Goal: Task Accomplishment & Management: Manage account settings

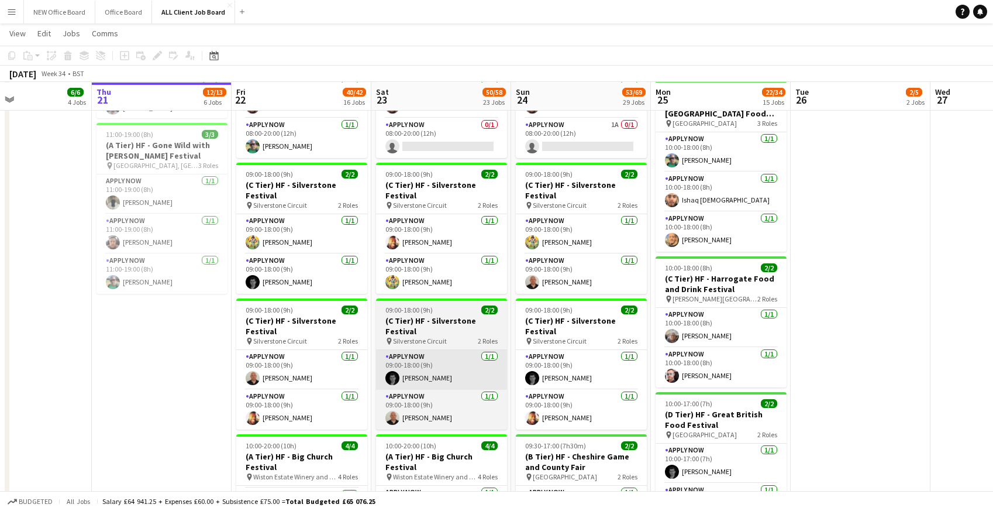
scroll to position [781, 0]
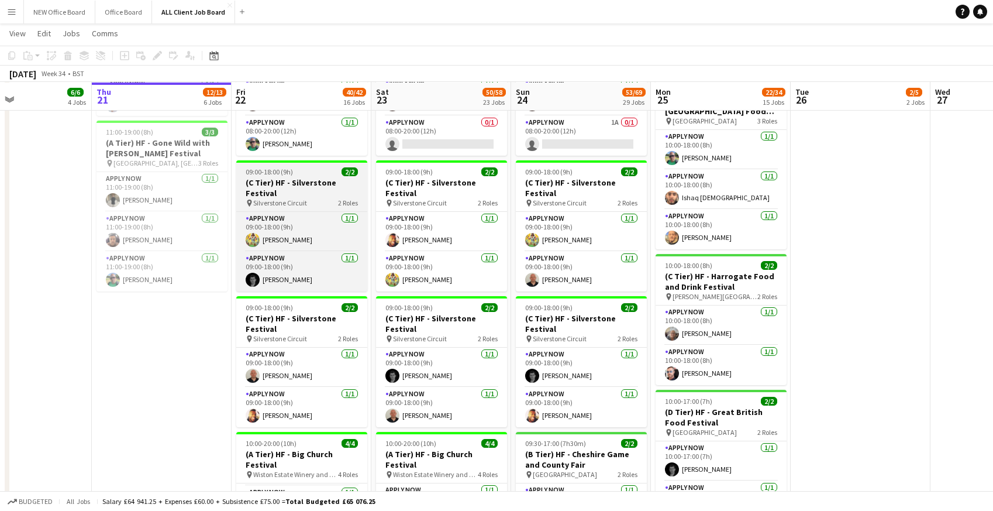
click at [301, 184] on h3 "(C Tier) HF - Silverstone Festival" at bounding box center [301, 187] width 131 height 21
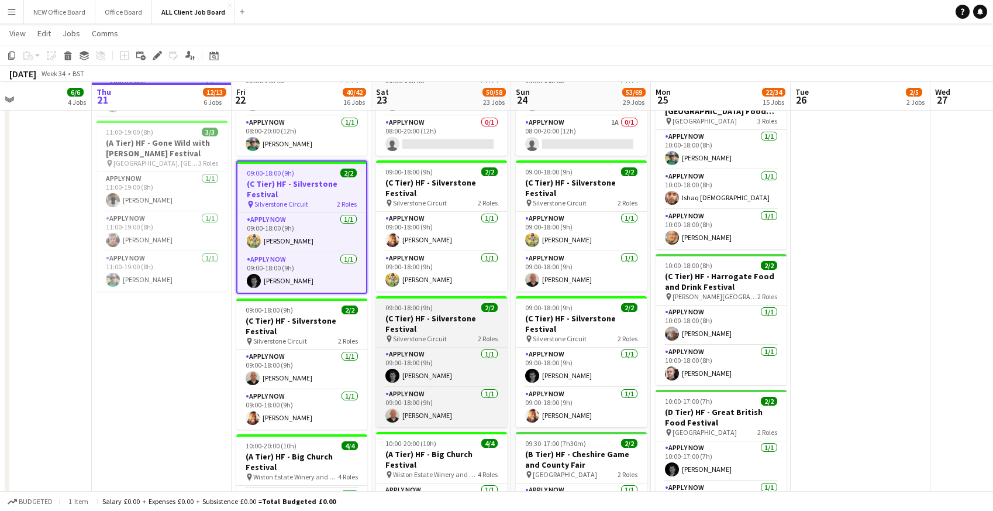
click at [421, 330] on h3 "(C Tier) HF - Silverstone Festival" at bounding box center [441, 323] width 131 height 21
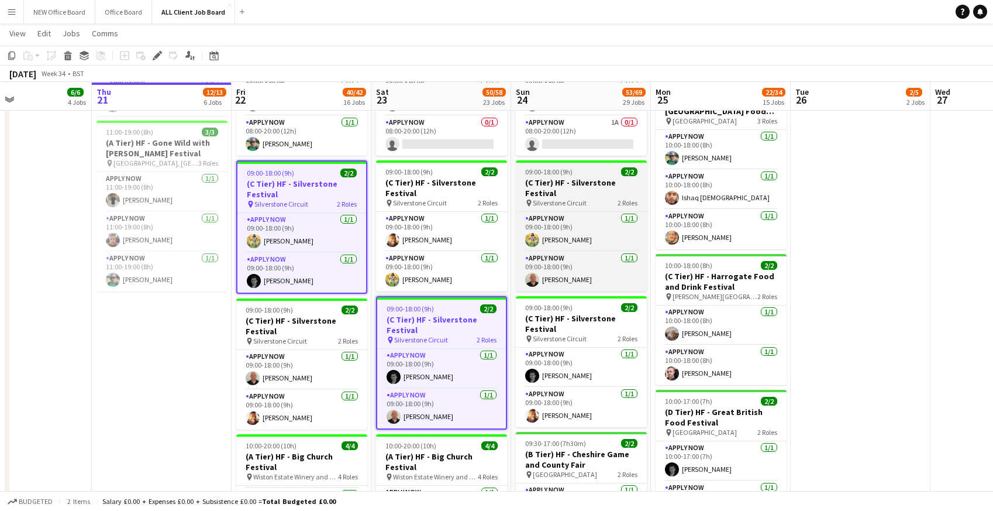
click at [555, 180] on h3 "(C Tier) HF - Silverstone Festival" at bounding box center [581, 187] width 131 height 21
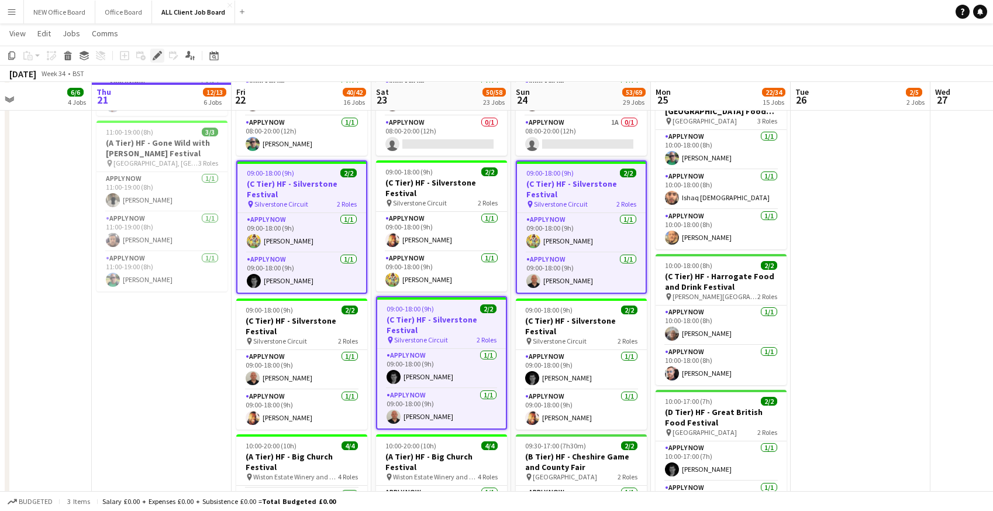
click at [156, 54] on icon at bounding box center [157, 56] width 6 height 6
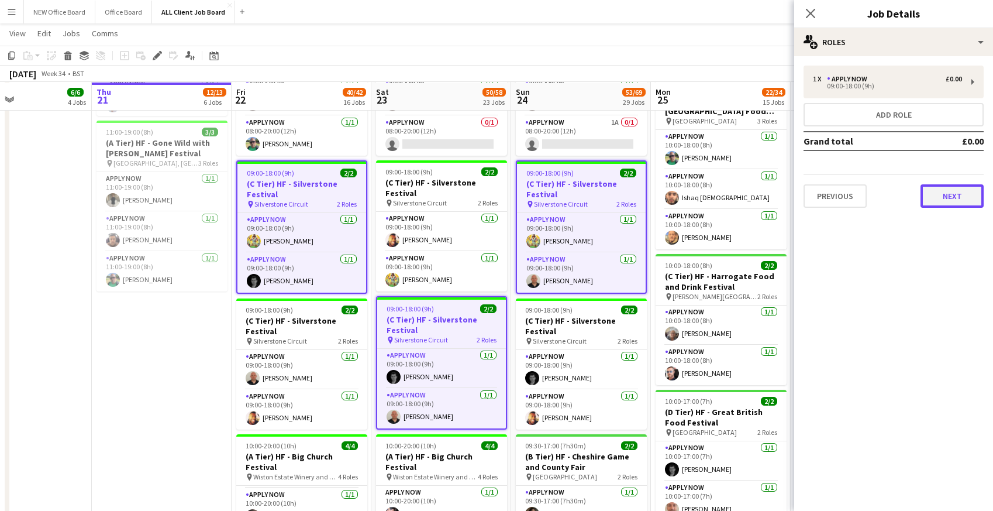
click at [954, 197] on button "Next" at bounding box center [952, 195] width 63 height 23
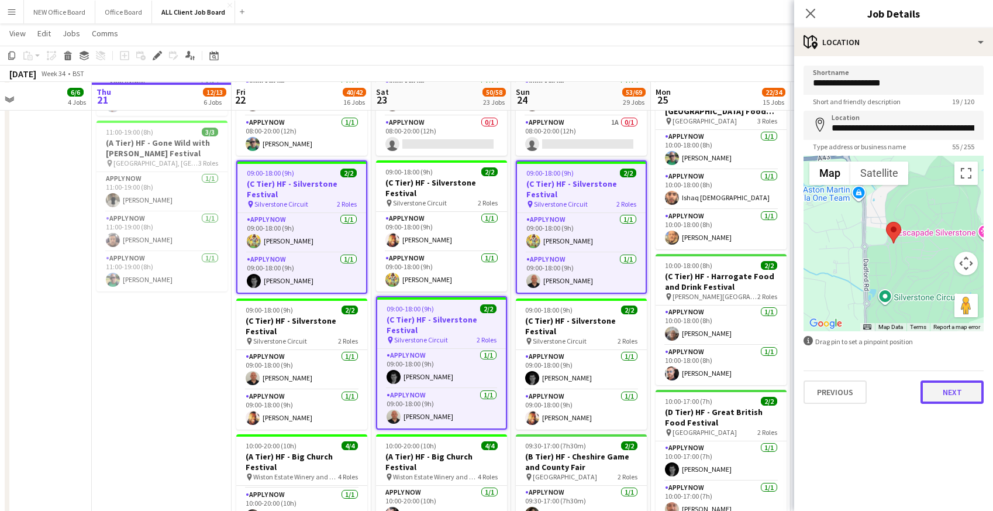
click at [950, 392] on button "Next" at bounding box center [952, 391] width 63 height 23
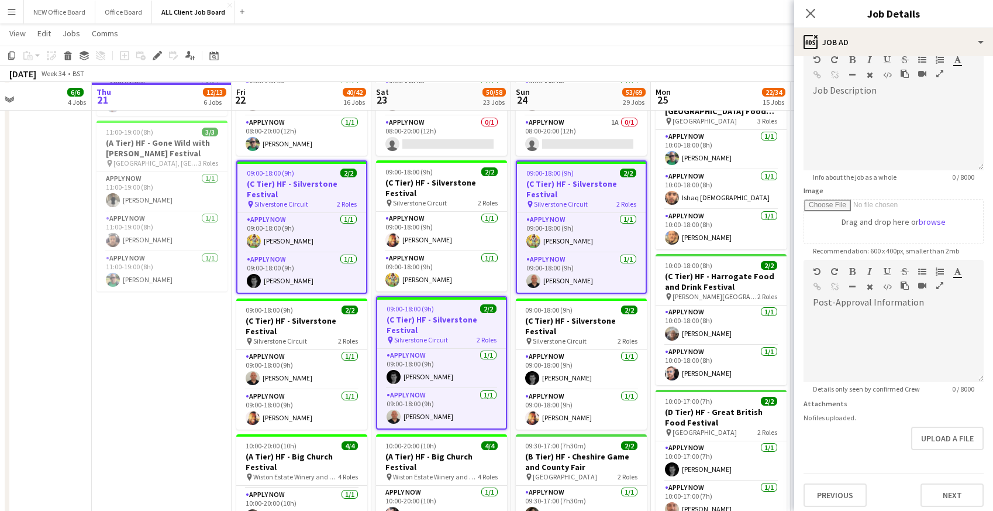
scroll to position [67, 0]
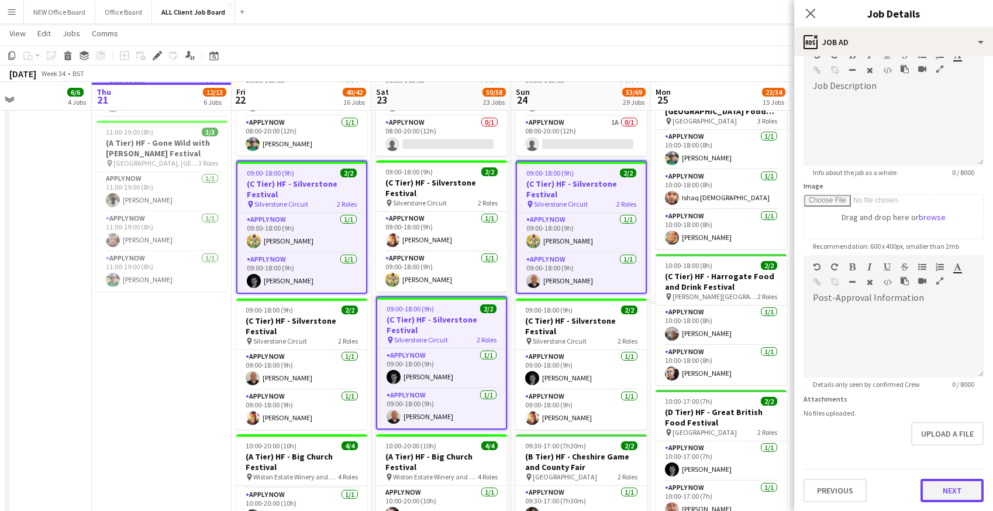
click at [958, 490] on button "Next" at bounding box center [952, 489] width 63 height 23
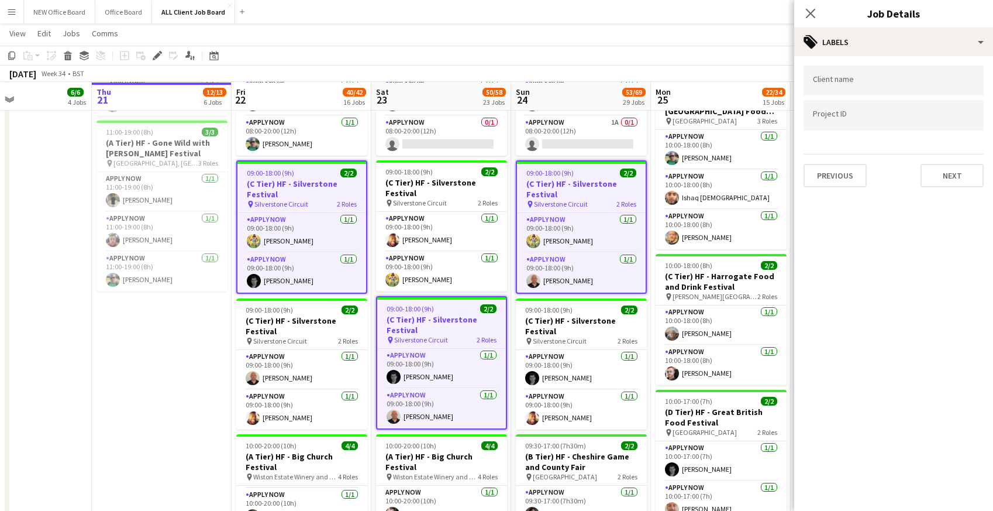
scroll to position [0, 0]
click at [945, 177] on button "Next" at bounding box center [952, 175] width 63 height 23
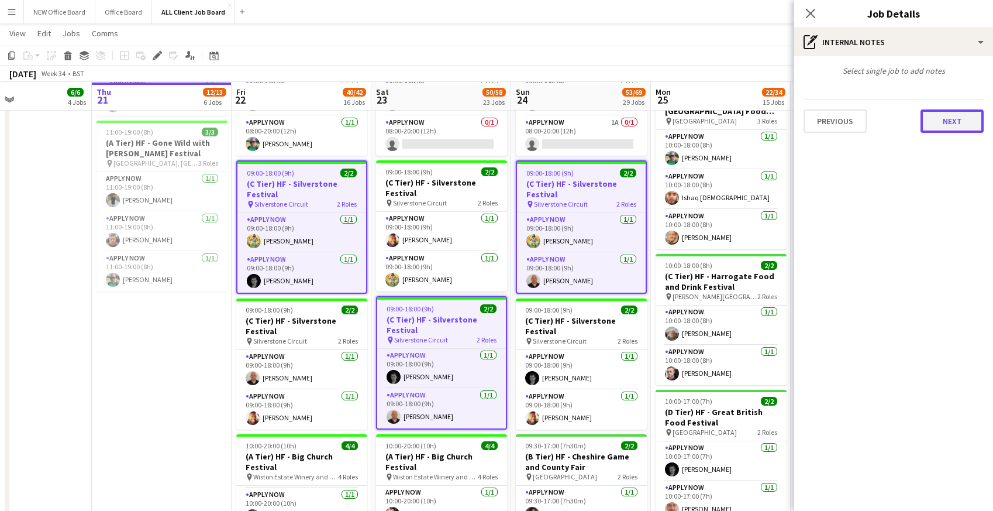
click at [938, 120] on button "Next" at bounding box center [952, 120] width 63 height 23
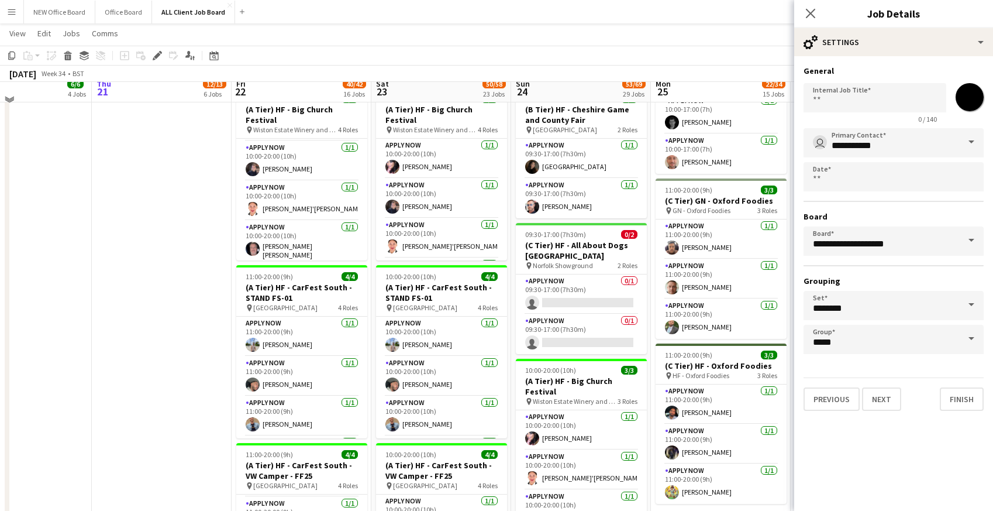
scroll to position [1143, 0]
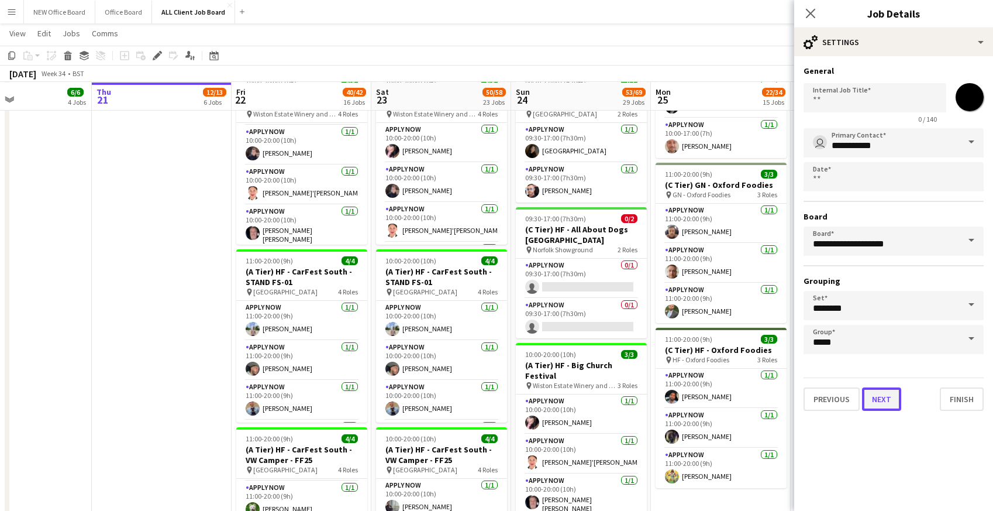
click at [892, 399] on button "Next" at bounding box center [881, 398] width 39 height 23
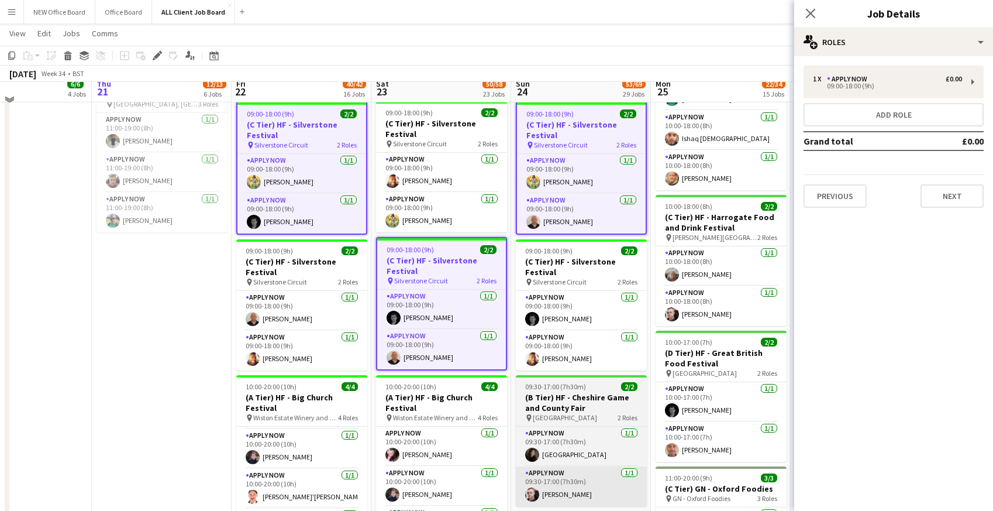
scroll to position [800, 0]
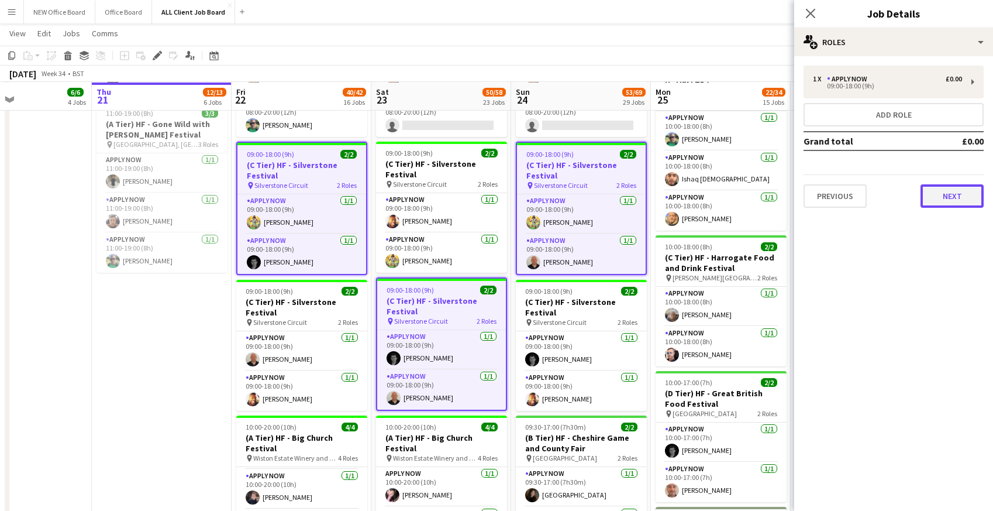
click at [959, 194] on button "Next" at bounding box center [952, 195] width 63 height 23
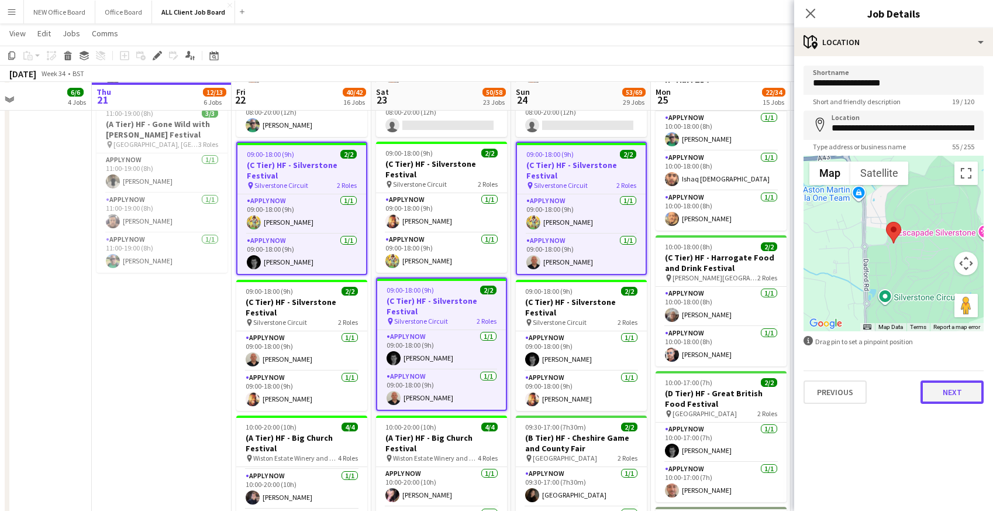
click at [944, 397] on button "Next" at bounding box center [952, 391] width 63 height 23
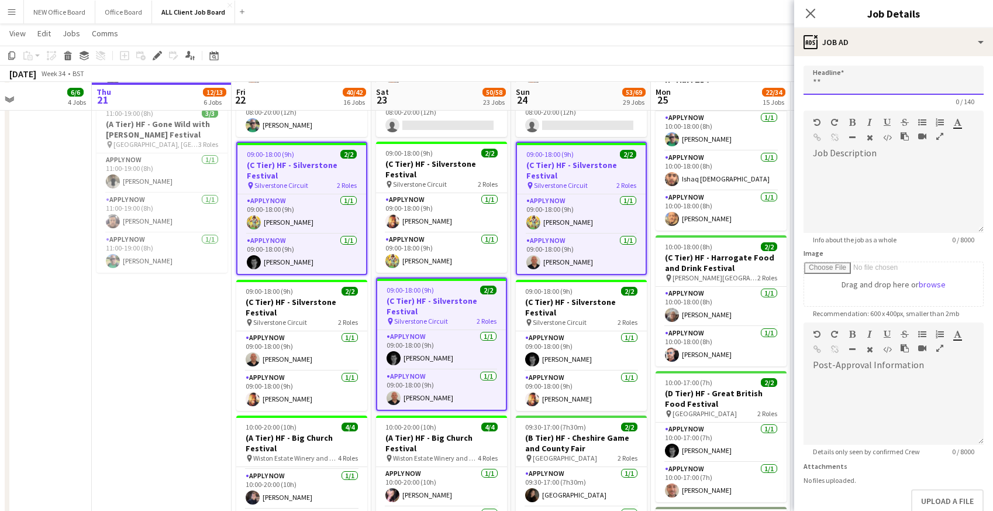
click at [832, 81] on input "Headline" at bounding box center [894, 80] width 180 height 29
click at [813, 15] on icon "Close pop-in" at bounding box center [810, 13] width 11 height 11
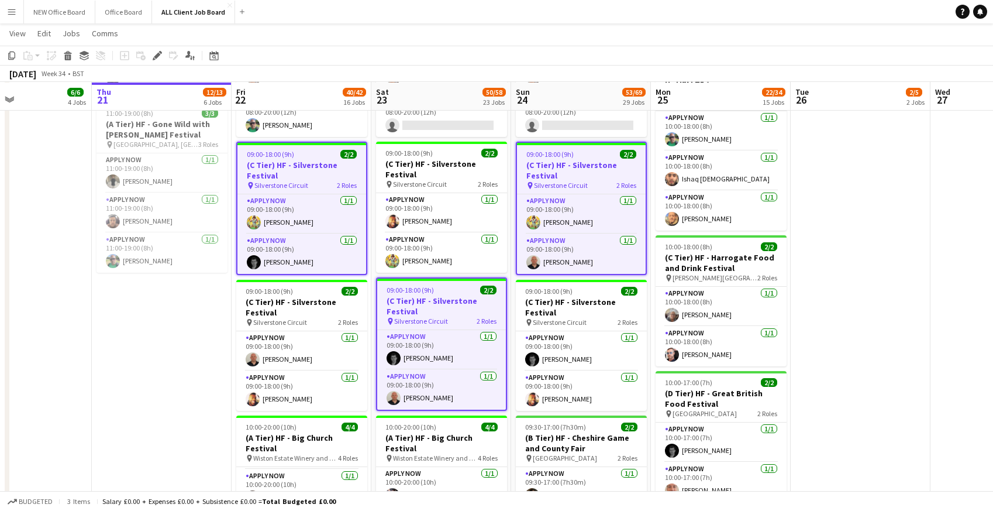
click at [282, 172] on h3 "(C Tier) HF - Silverstone Festival" at bounding box center [301, 170] width 129 height 21
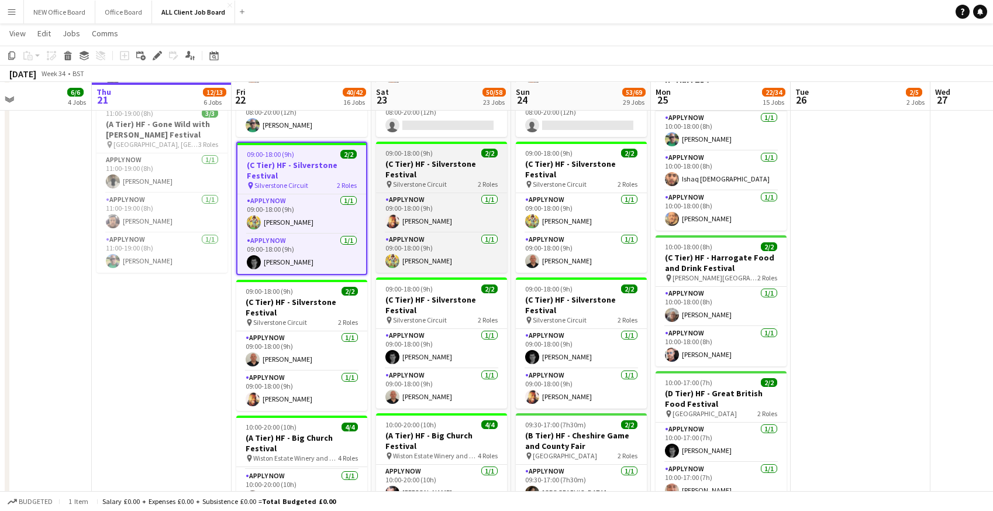
click at [445, 154] on app-job-card "09:00-18:00 (9h) 2/2 (C Tier) HF - Silverstone Festival pin Silverstone Circuit…" at bounding box center [441, 207] width 131 height 131
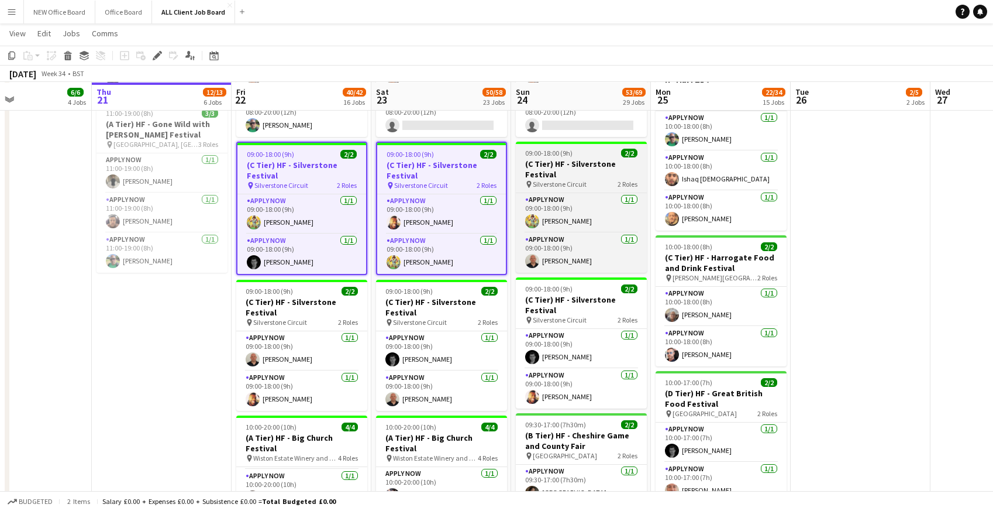
click at [576, 153] on div "09:00-18:00 (9h) 2/2" at bounding box center [581, 153] width 131 height 9
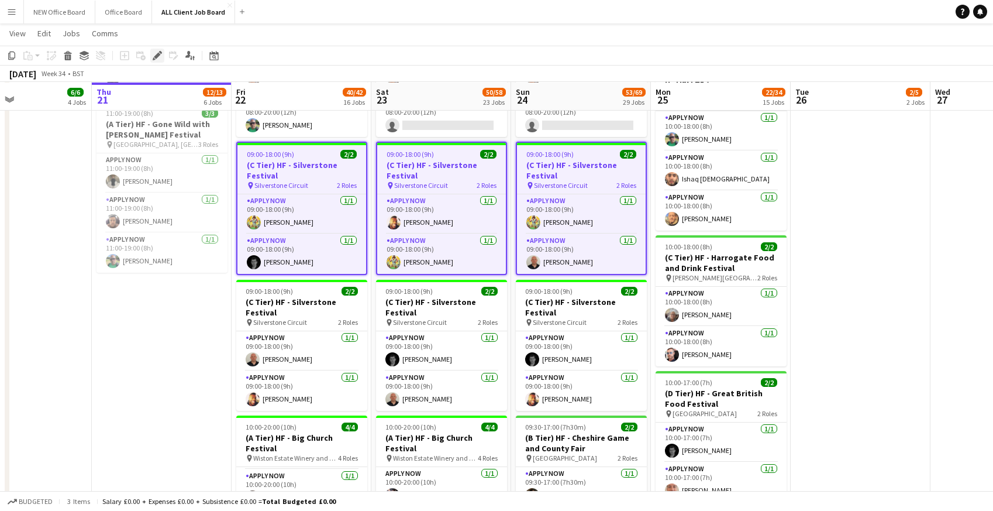
click at [161, 57] on icon "Edit" at bounding box center [157, 55] width 9 height 9
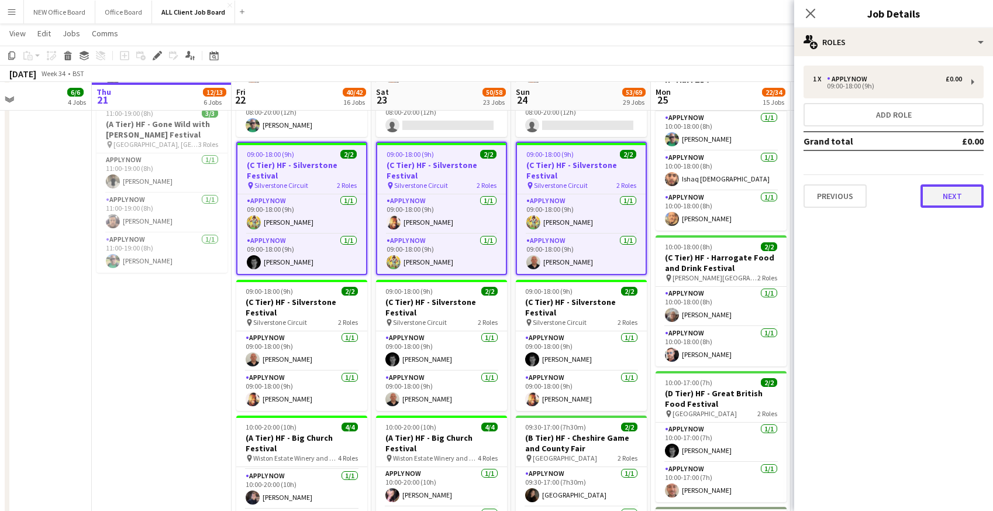
click at [956, 197] on button "Next" at bounding box center [952, 195] width 63 height 23
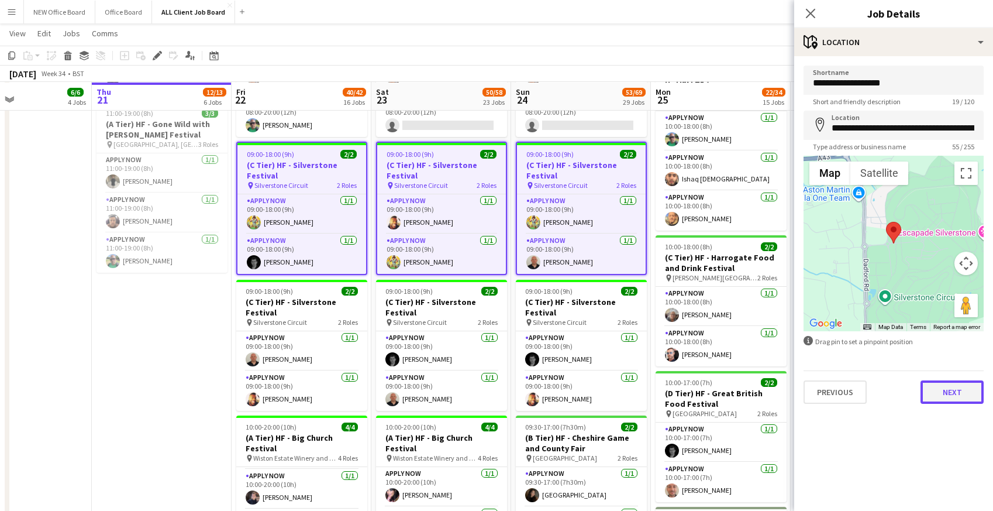
click at [951, 401] on button "Next" at bounding box center [952, 391] width 63 height 23
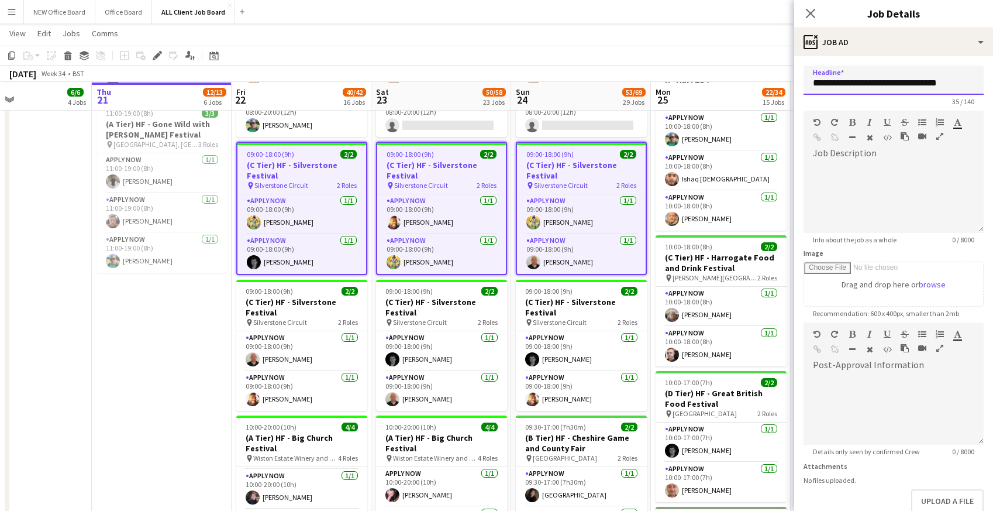
click at [951, 84] on input "**********" at bounding box center [894, 80] width 180 height 29
type input "**********"
click at [813, 13] on icon "Close pop-in" at bounding box center [810, 13] width 11 height 11
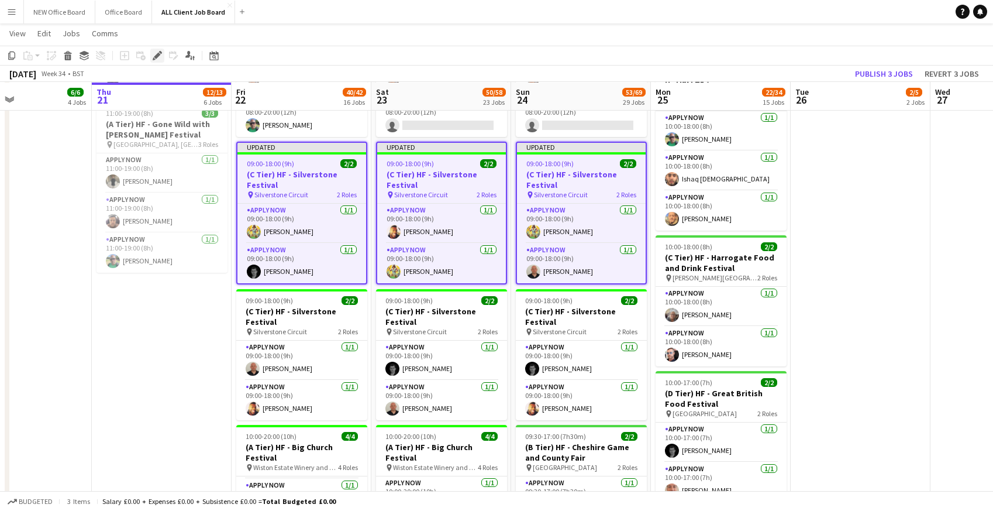
click at [157, 54] on icon at bounding box center [157, 56] width 6 height 6
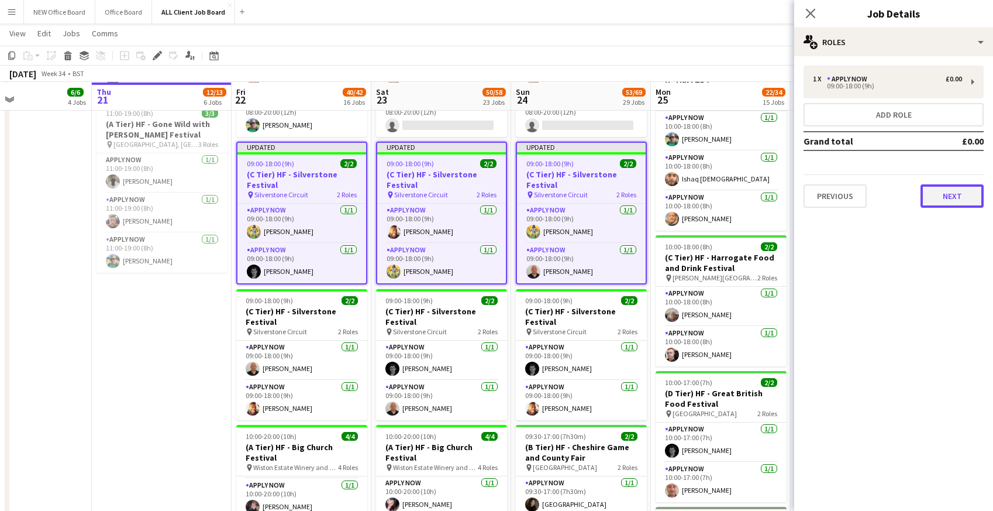
click at [946, 198] on button "Next" at bounding box center [952, 195] width 63 height 23
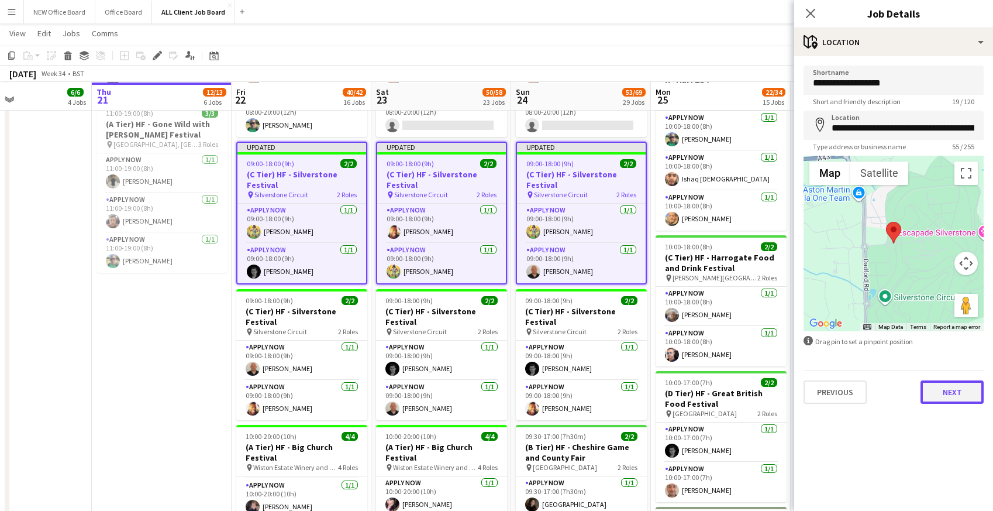
click at [950, 391] on button "Next" at bounding box center [952, 391] width 63 height 23
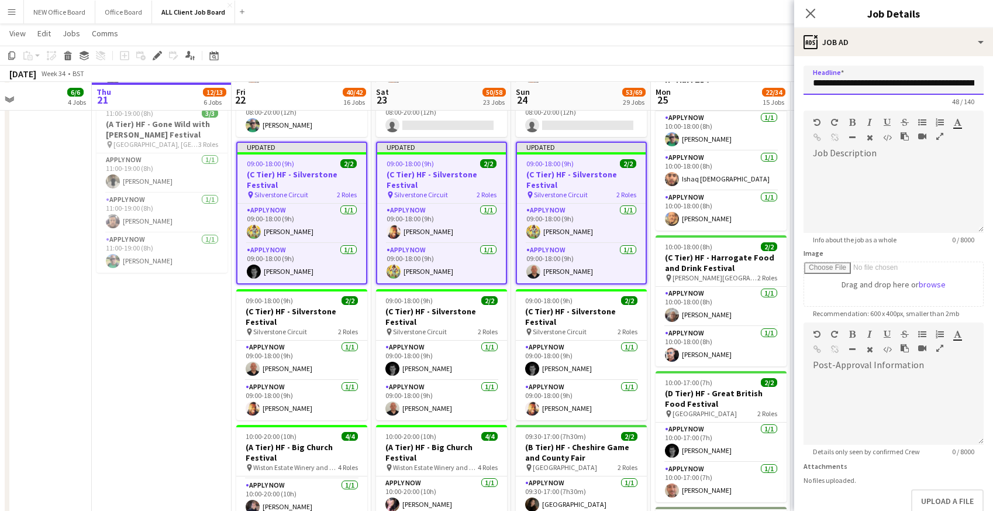
click at [936, 84] on input "**********" at bounding box center [894, 80] width 180 height 29
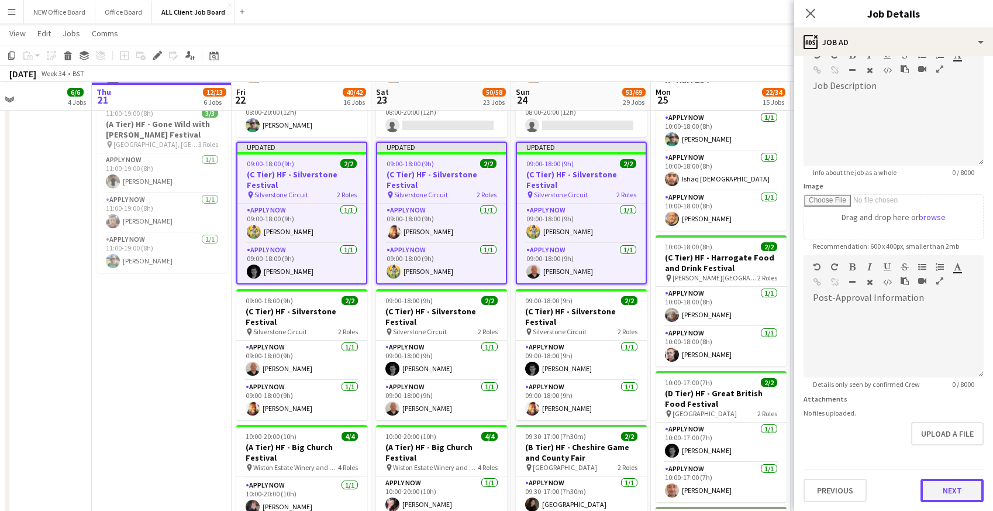
click at [961, 494] on button "Next" at bounding box center [952, 489] width 63 height 23
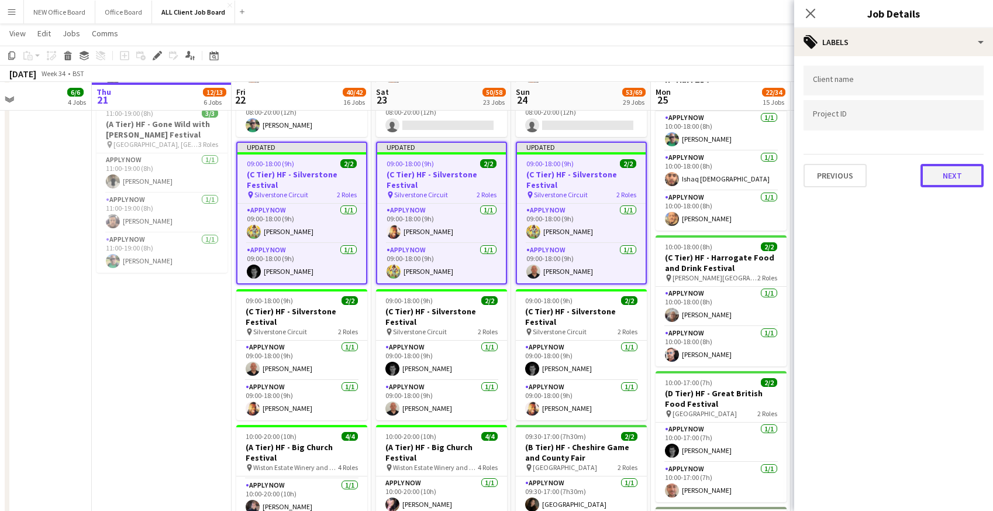
click at [941, 172] on button "Next" at bounding box center [952, 175] width 63 height 23
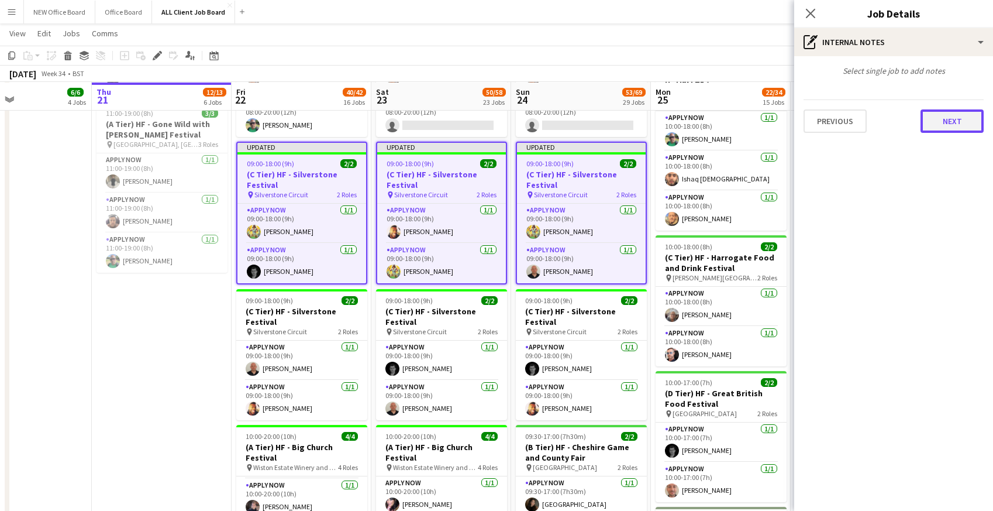
click at [939, 119] on button "Next" at bounding box center [952, 120] width 63 height 23
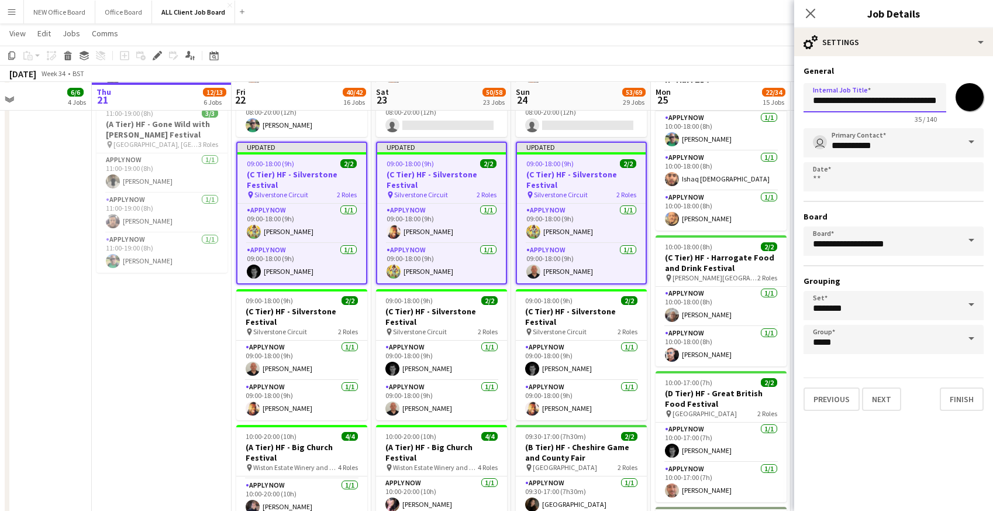
click at [912, 97] on input "**********" at bounding box center [875, 97] width 143 height 29
type input "**********"
click at [882, 404] on button "Next" at bounding box center [881, 398] width 39 height 23
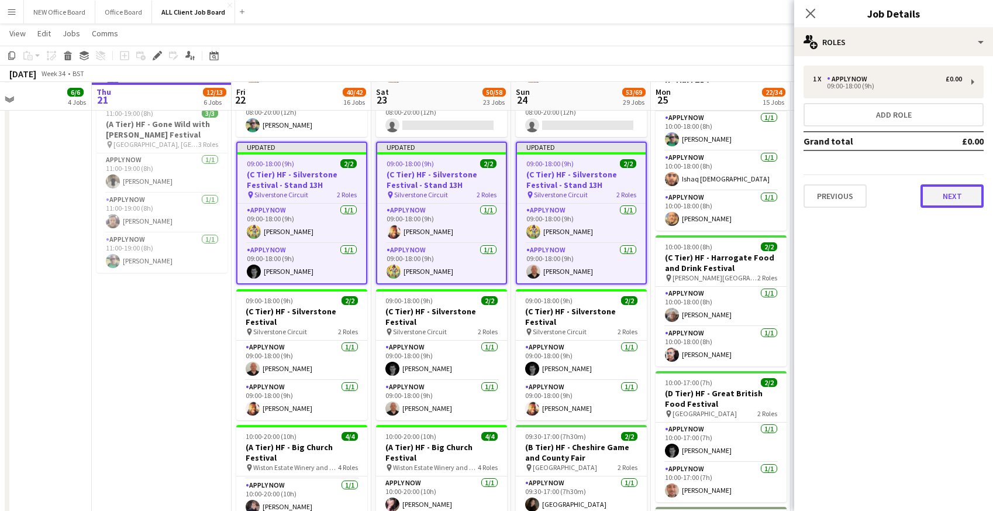
click at [936, 201] on button "Next" at bounding box center [952, 195] width 63 height 23
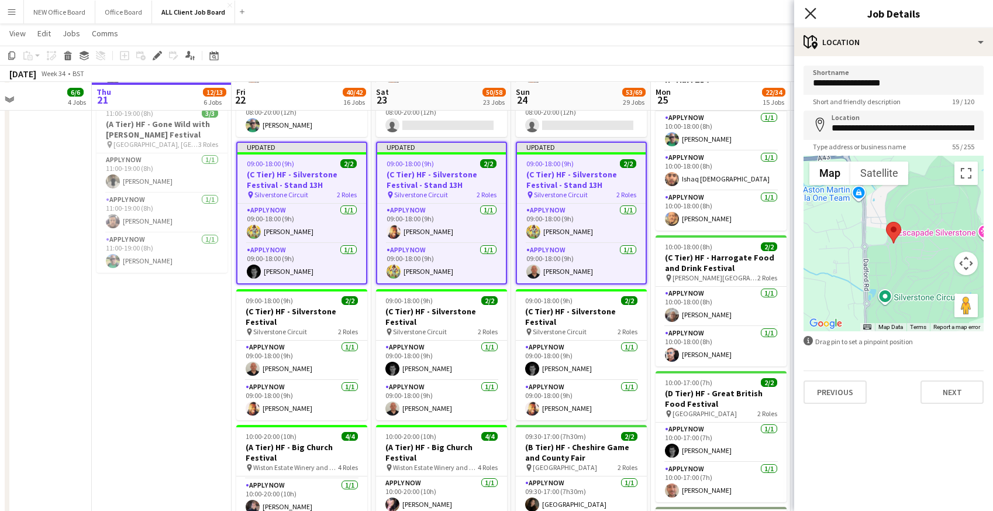
click at [815, 11] on icon "Close pop-in" at bounding box center [810, 13] width 11 height 11
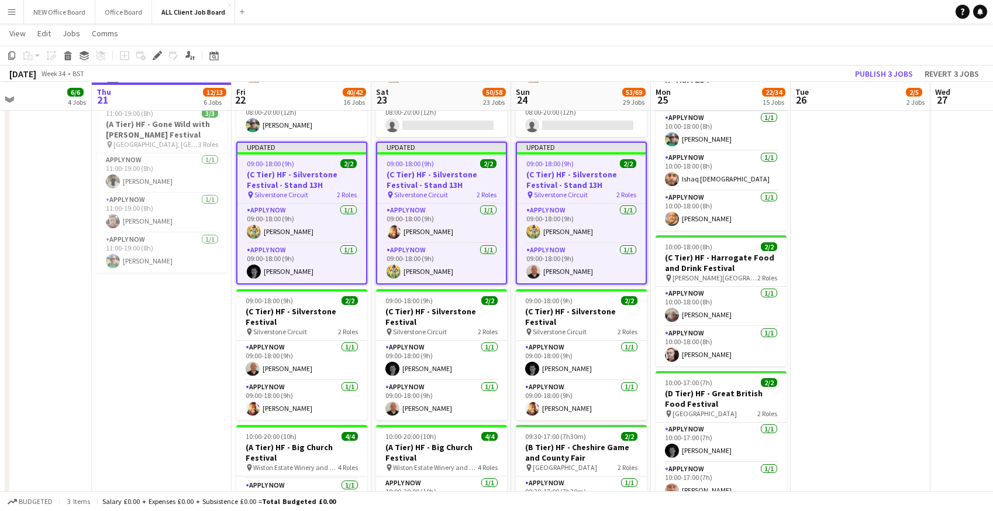
click at [809, 16] on app-navbar "Menu Boards Boards Boards All jobs Status Workforce Workforce My Workforce Recr…" at bounding box center [496, 11] width 993 height 23
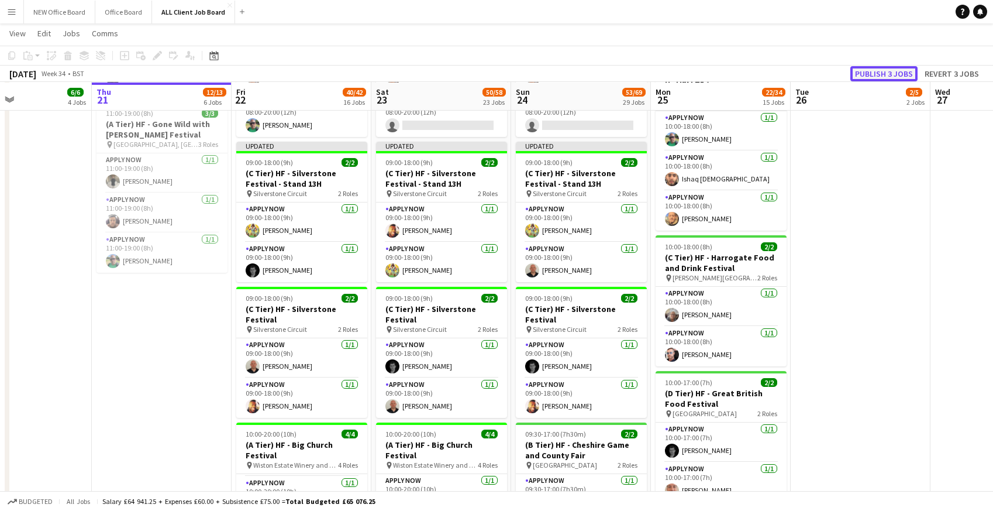
click at [873, 74] on button "Publish 3 jobs" at bounding box center [883, 73] width 67 height 15
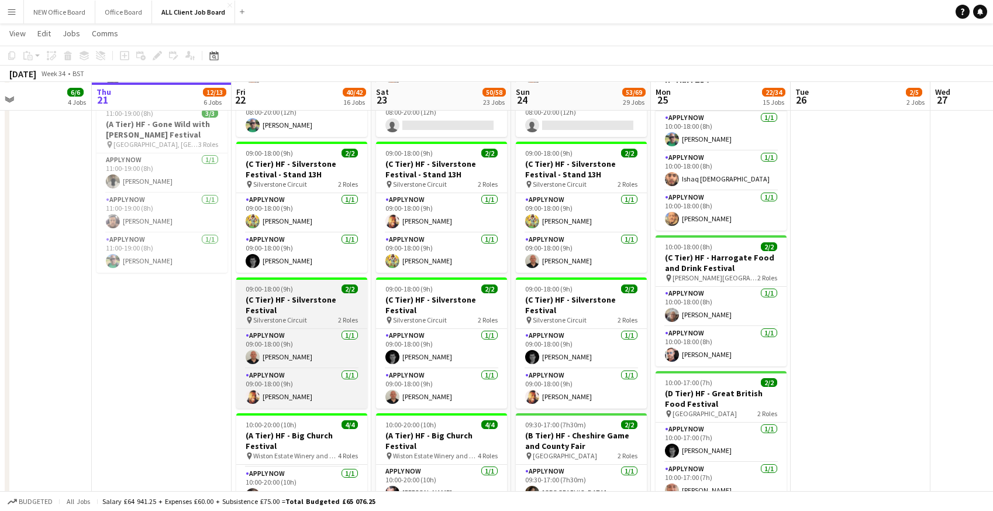
click at [297, 294] on h3 "(C Tier) HF - Silverstone Festival" at bounding box center [301, 304] width 131 height 21
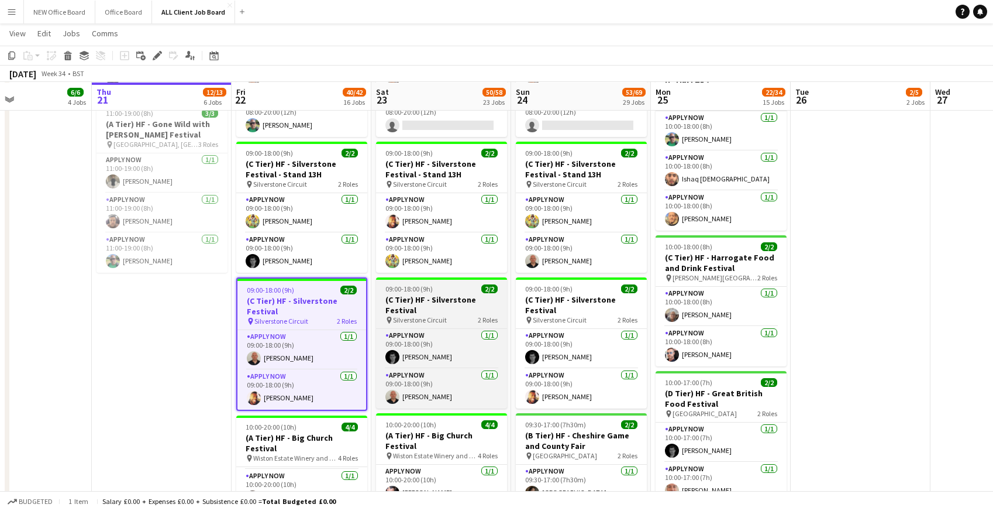
click at [403, 290] on app-job-card "09:00-18:00 (9h) 2/2 (C Tier) HF - Silverstone Festival pin Silverstone Circuit…" at bounding box center [441, 342] width 131 height 131
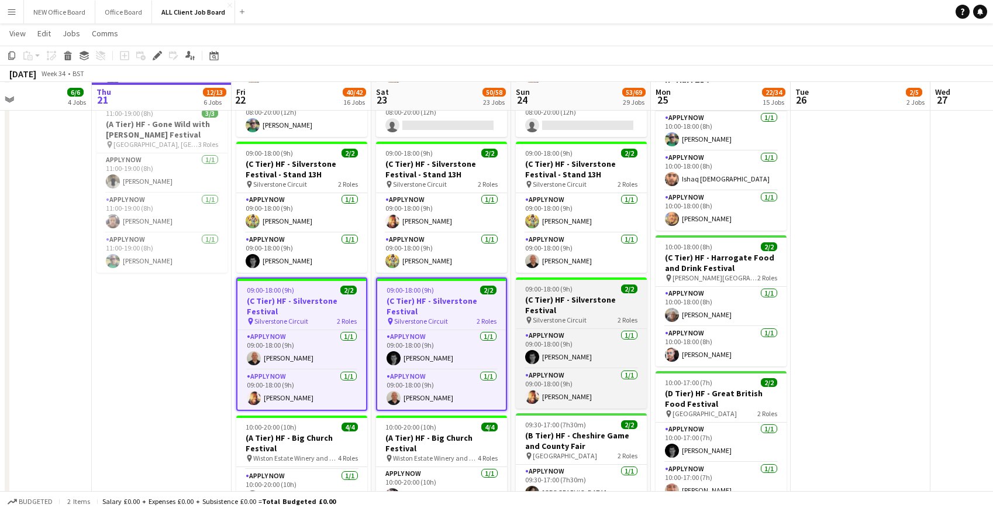
click at [556, 294] on h3 "(C Tier) HF - Silverstone Festival" at bounding box center [581, 304] width 131 height 21
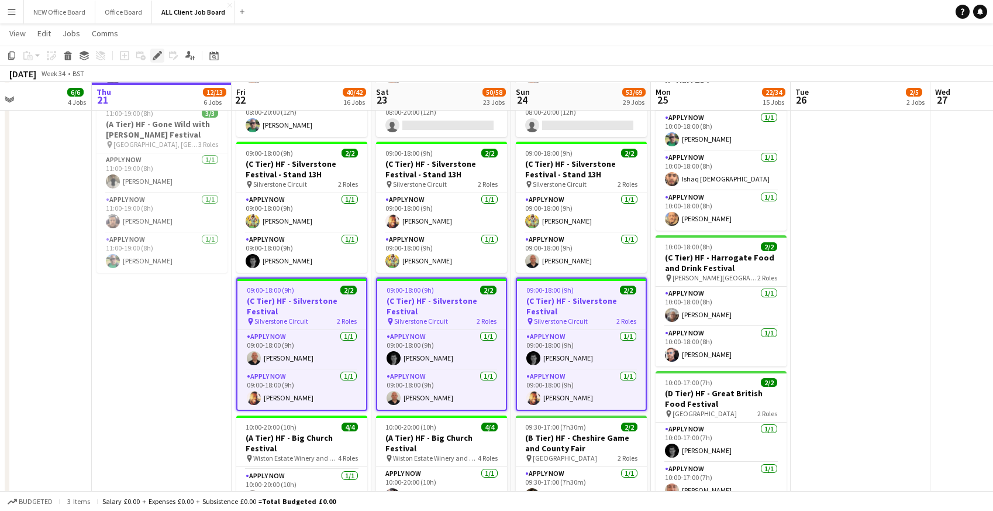
click at [161, 53] on icon at bounding box center [160, 52] width 3 height 3
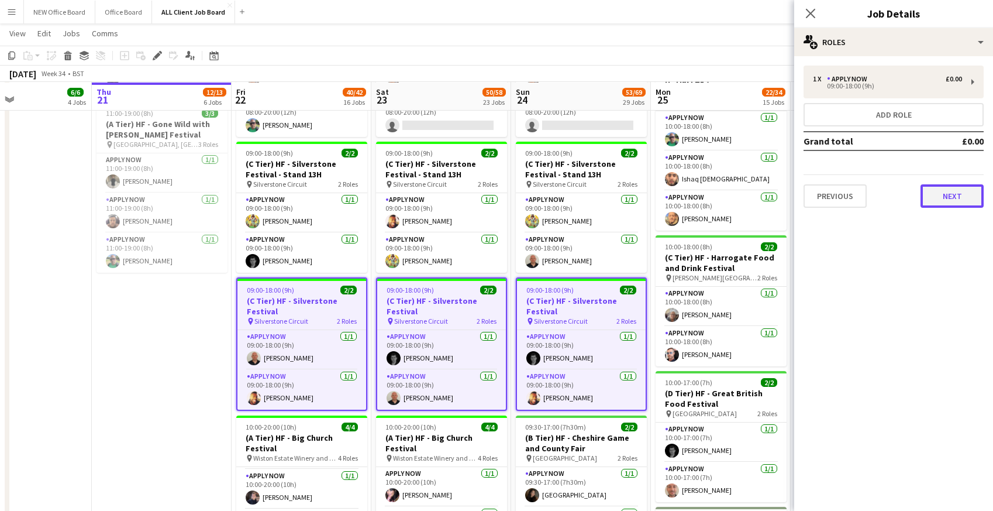
click at [962, 195] on button "Next" at bounding box center [952, 195] width 63 height 23
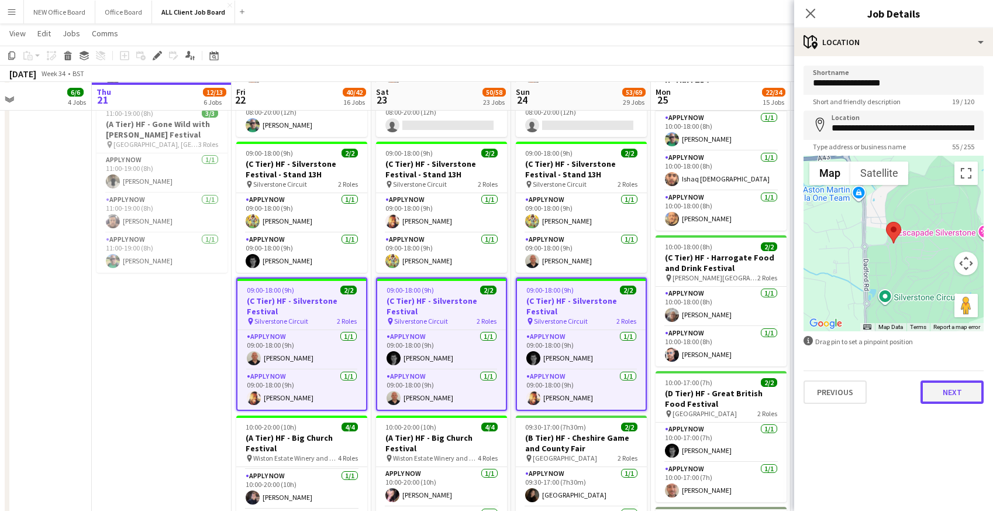
click at [955, 394] on button "Next" at bounding box center [952, 391] width 63 height 23
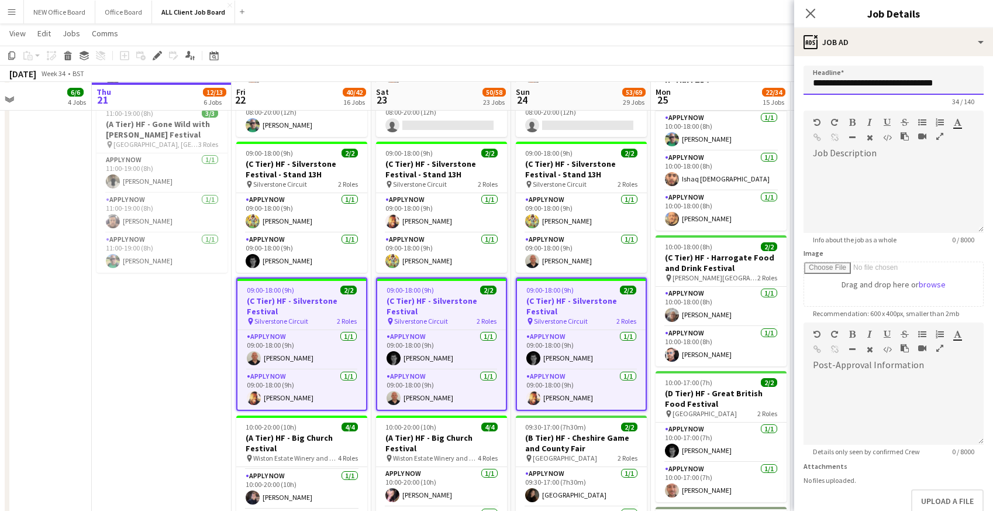
click at [948, 75] on input "**********" at bounding box center [894, 80] width 180 height 29
click at [947, 86] on input "**********" at bounding box center [894, 80] width 180 height 29
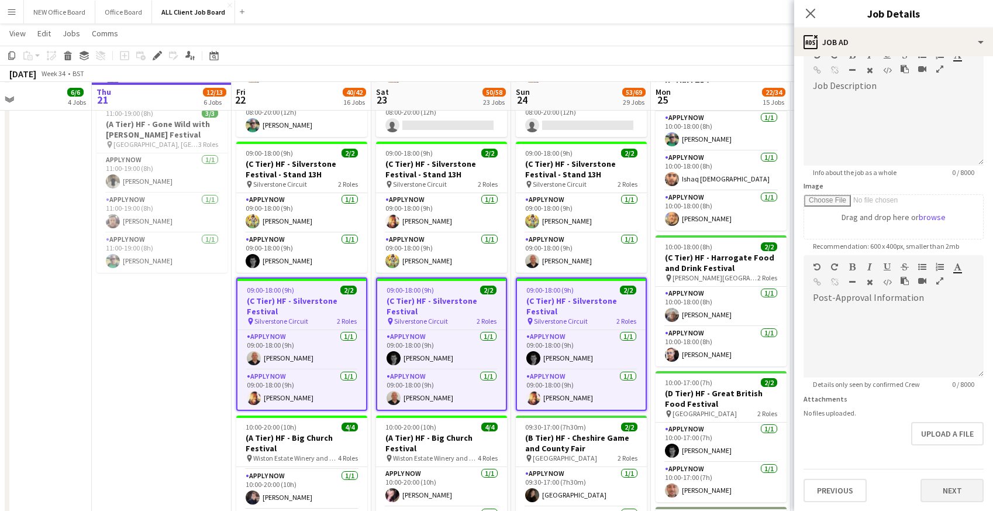
type input "**********"
click at [953, 491] on button "Next" at bounding box center [952, 489] width 63 height 23
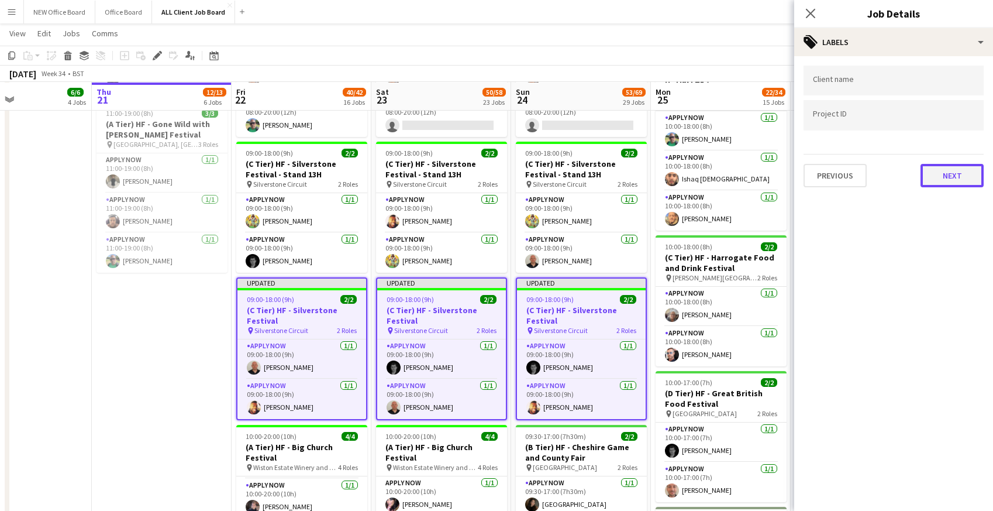
click at [950, 176] on button "Next" at bounding box center [952, 175] width 63 height 23
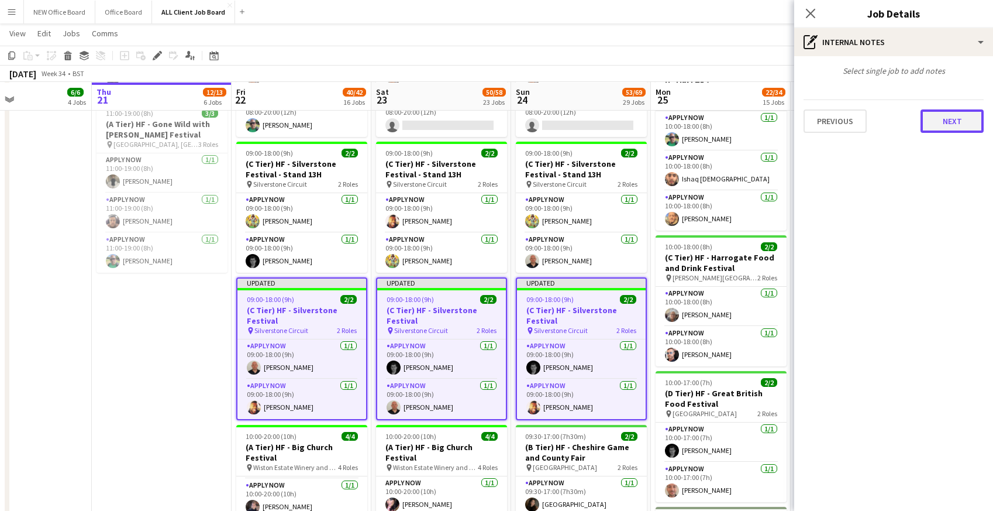
click at [953, 115] on button "Next" at bounding box center [952, 120] width 63 height 23
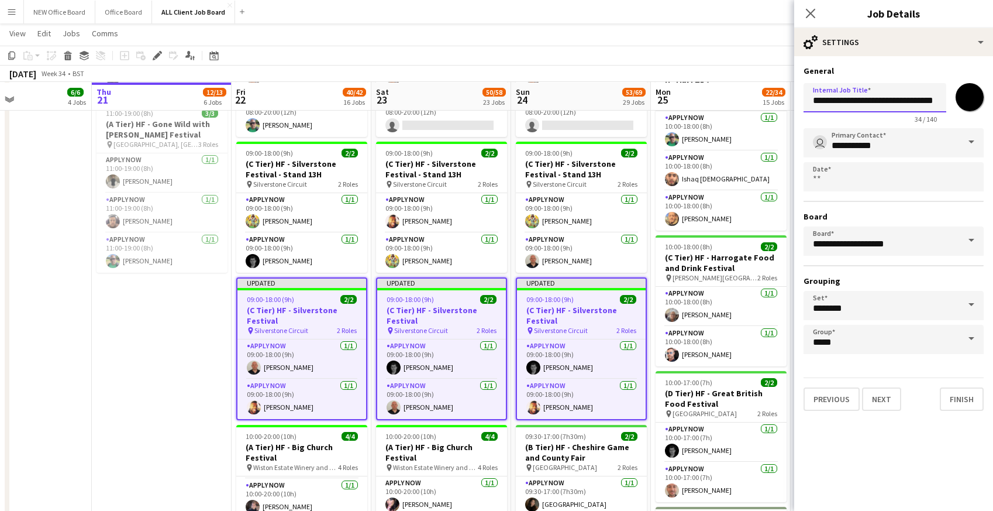
click at [936, 101] on input "**********" at bounding box center [875, 97] width 143 height 29
type input "**********"
click at [883, 401] on button "Next" at bounding box center [881, 398] width 39 height 23
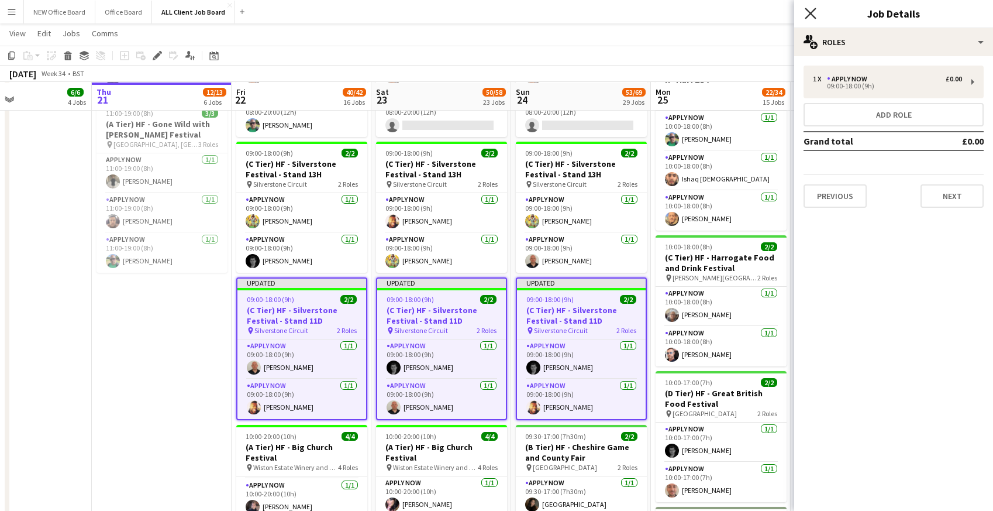
click at [812, 11] on icon at bounding box center [810, 13] width 11 height 11
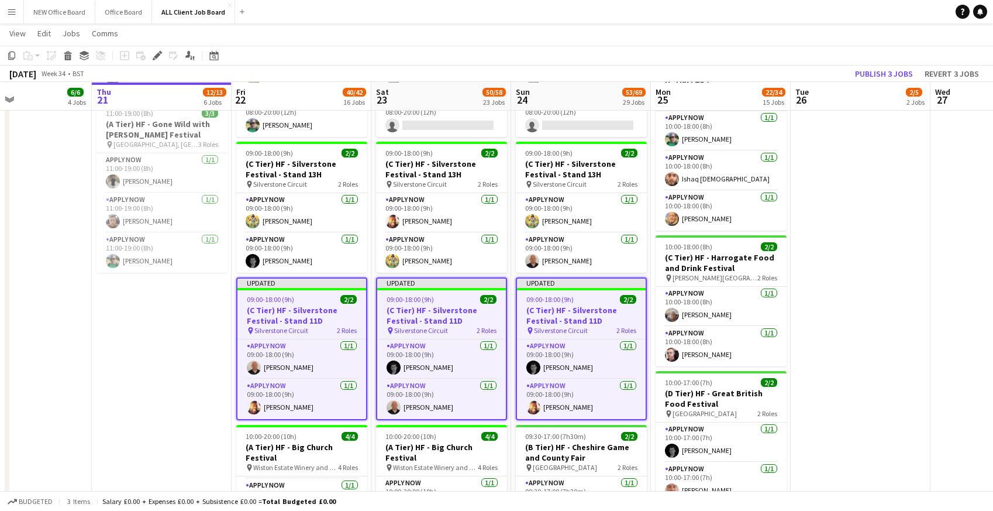
click at [798, 11] on app-navbar "Menu Boards Boards Boards All jobs Status Workforce Workforce My Workforce Recr…" at bounding box center [496, 11] width 993 height 23
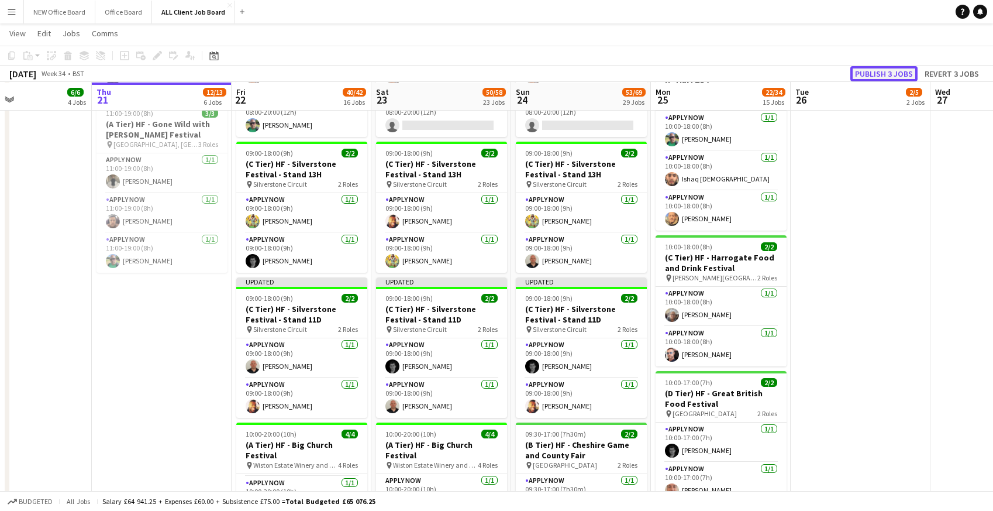
click at [881, 75] on button "Publish 3 jobs" at bounding box center [883, 73] width 67 height 15
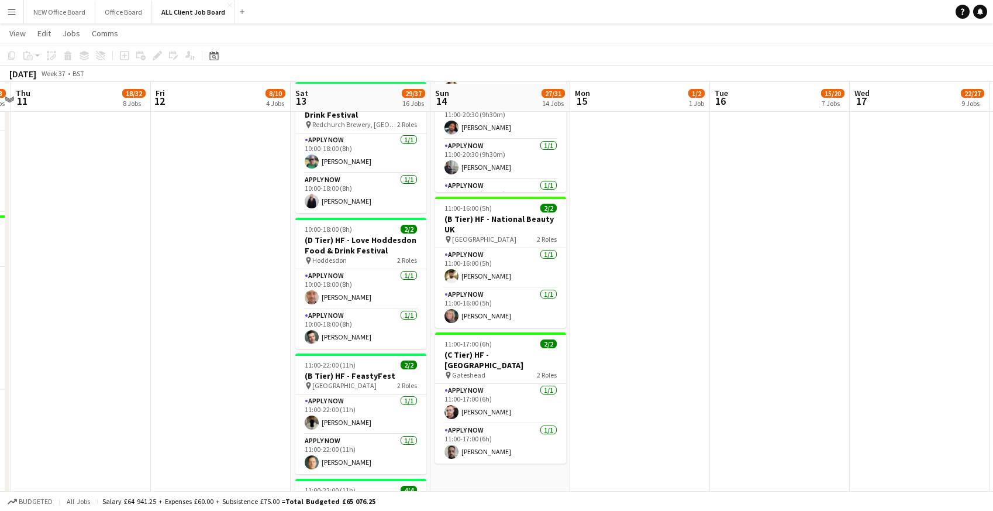
scroll to position [1228, 0]
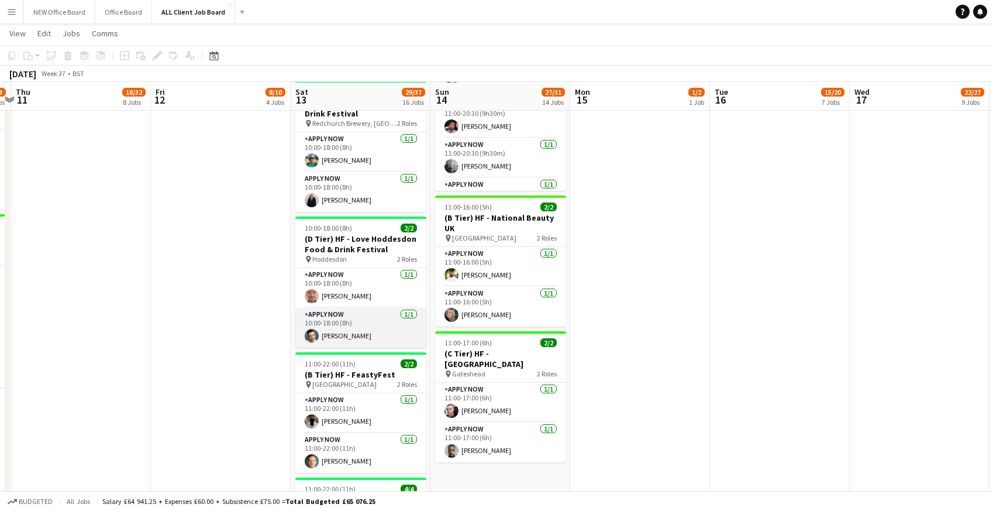
click at [378, 321] on app-card-role "APPLY NOW [DATE] 10:00-18:00 (8h) [PERSON_NAME]" at bounding box center [360, 328] width 131 height 40
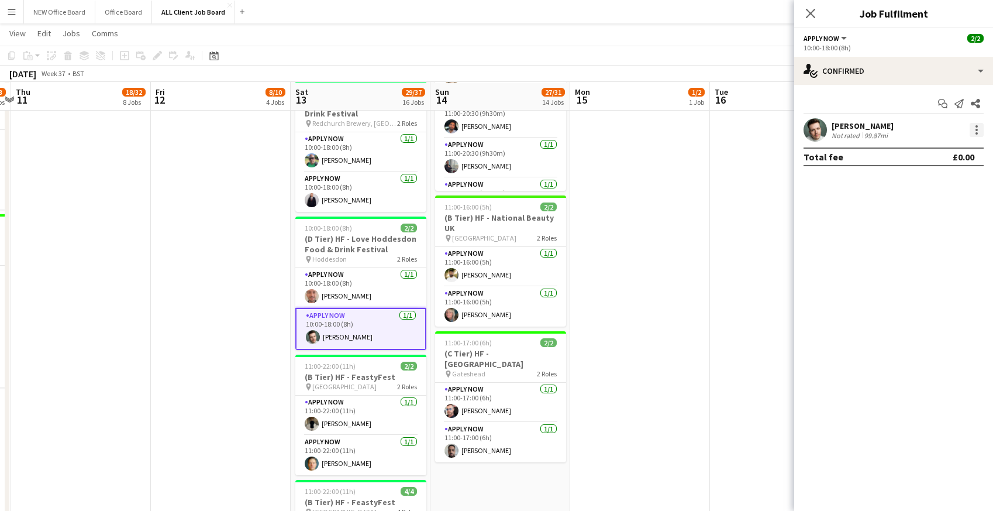
click at [979, 126] on div at bounding box center [977, 130] width 14 height 14
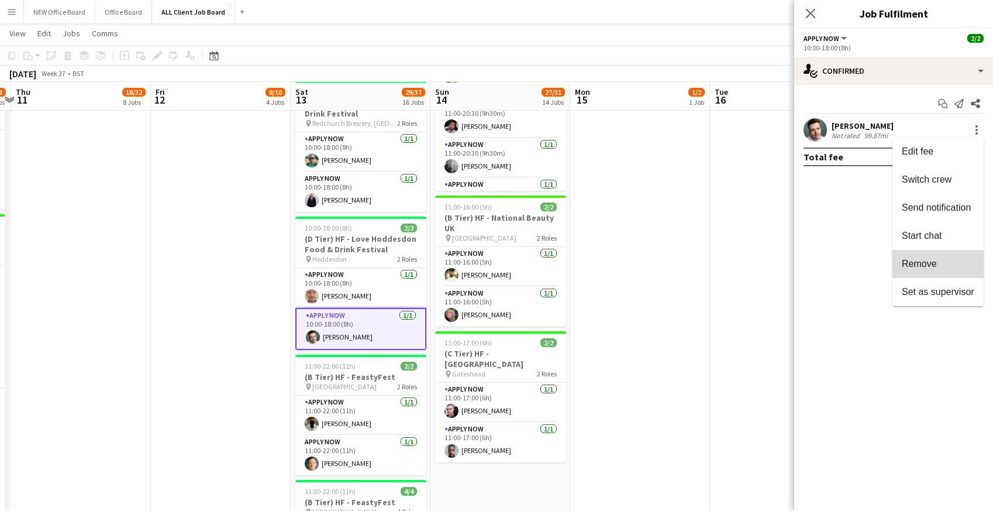
click at [921, 266] on span "Remove" at bounding box center [919, 264] width 35 height 10
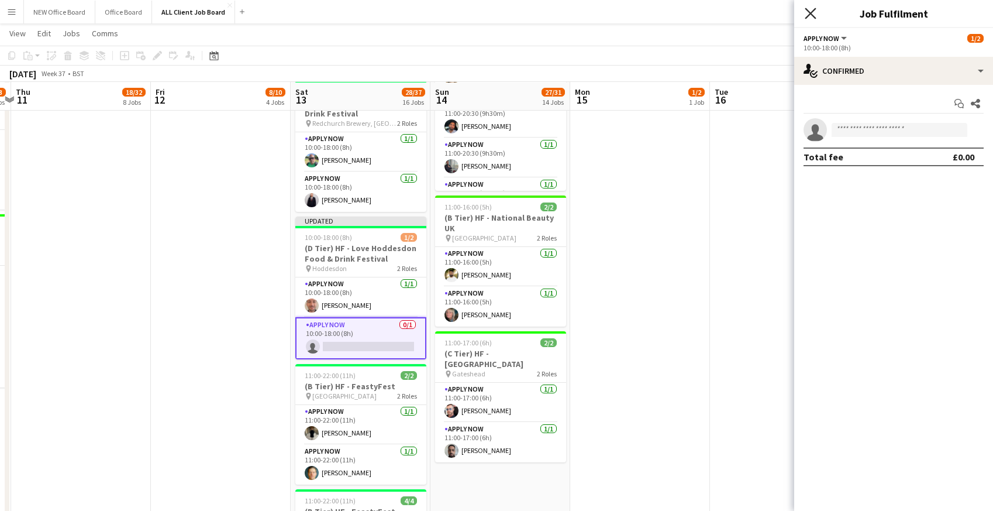
click at [814, 13] on icon "Close pop-in" at bounding box center [810, 13] width 11 height 11
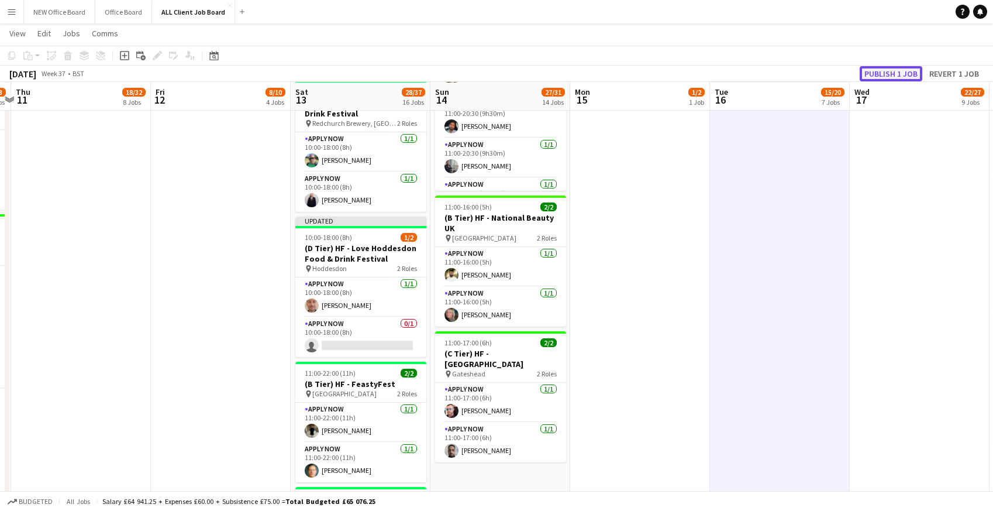
click at [890, 71] on button "Publish 1 job" at bounding box center [891, 73] width 63 height 15
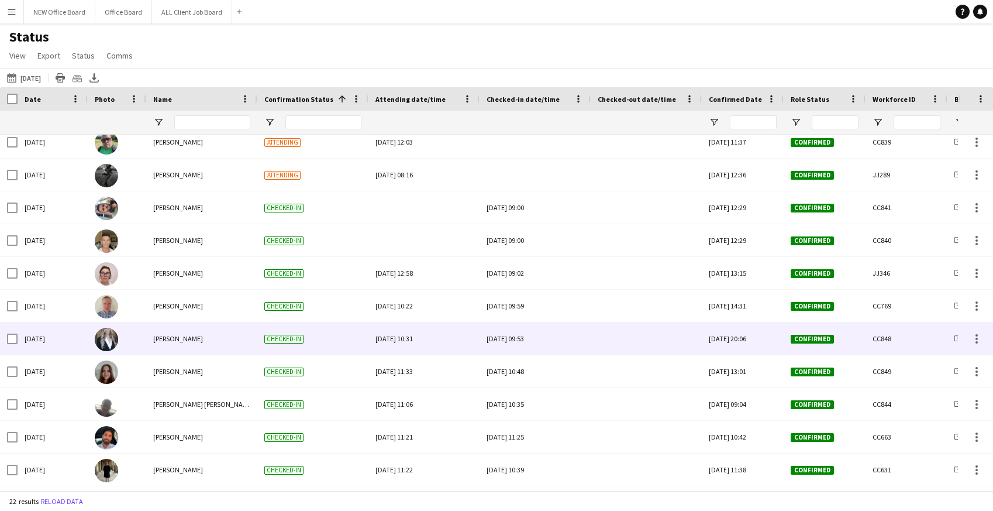
scroll to position [365, 0]
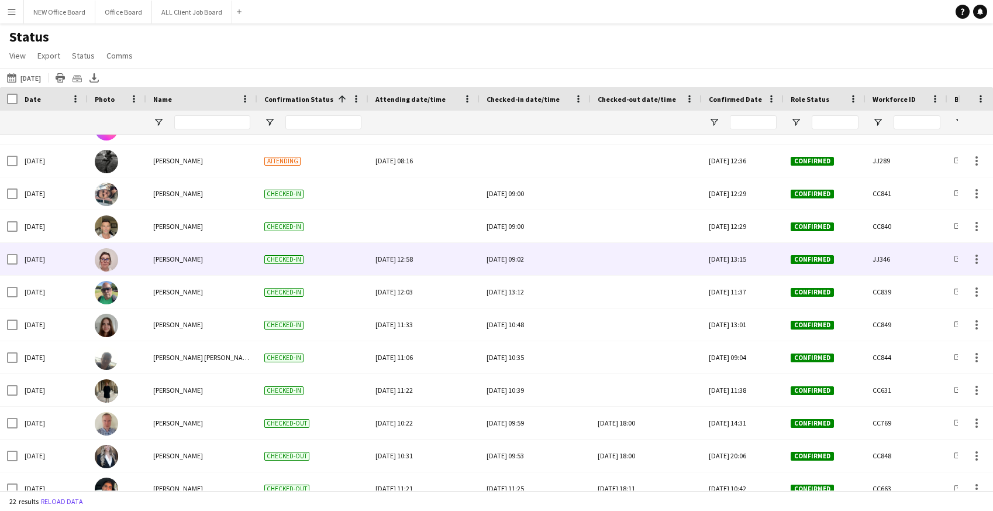
scroll to position [365, 0]
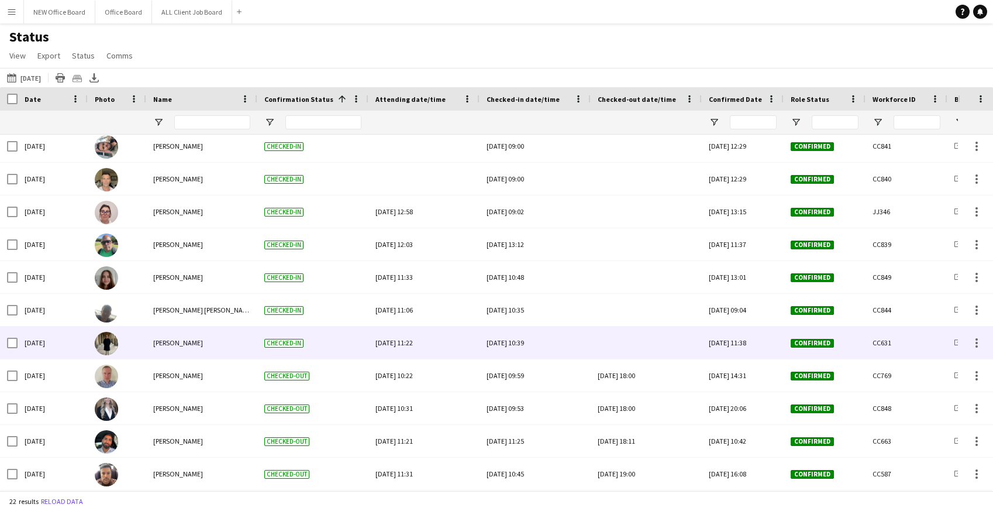
click at [603, 346] on div at bounding box center [646, 342] width 97 height 32
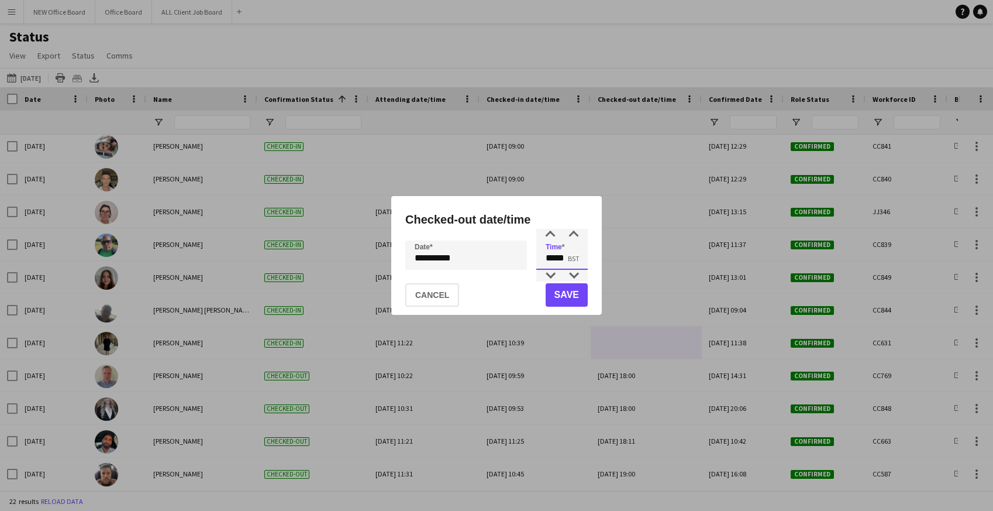
drag, startPoint x: 546, startPoint y: 257, endPoint x: 571, endPoint y: 256, distance: 24.6
click at [571, 257] on input "*****" at bounding box center [561, 254] width 51 height 29
type input "*****"
click at [566, 292] on button "Save" at bounding box center [567, 294] width 42 height 23
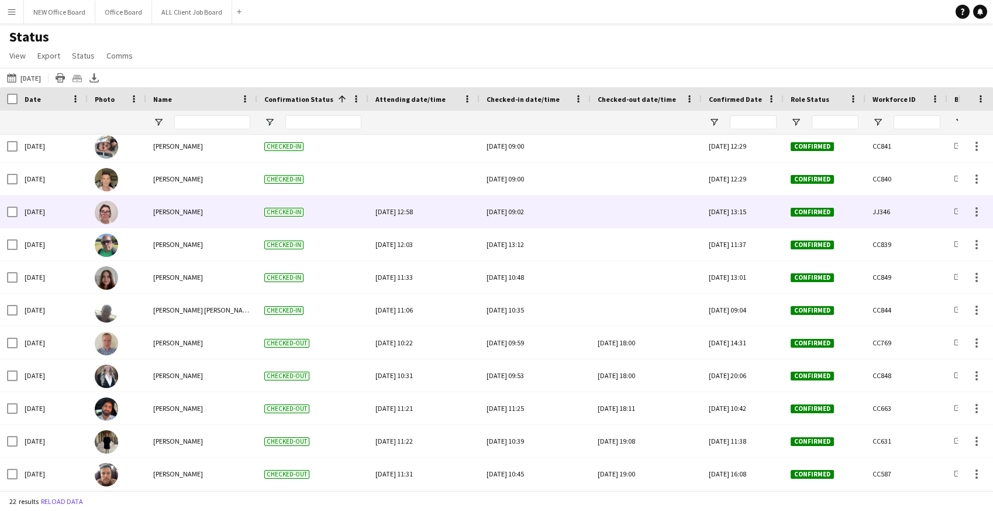
click at [629, 212] on div at bounding box center [646, 211] width 97 height 32
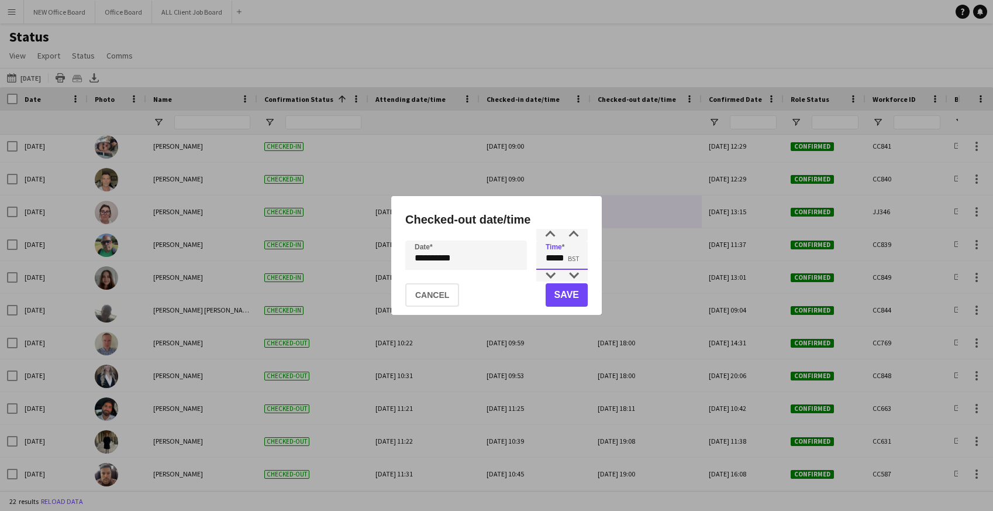
drag, startPoint x: 547, startPoint y: 255, endPoint x: 583, endPoint y: 254, distance: 35.7
click at [583, 254] on input "*****" at bounding box center [561, 254] width 51 height 29
type input "*****"
click at [574, 292] on button "Save" at bounding box center [567, 294] width 42 height 23
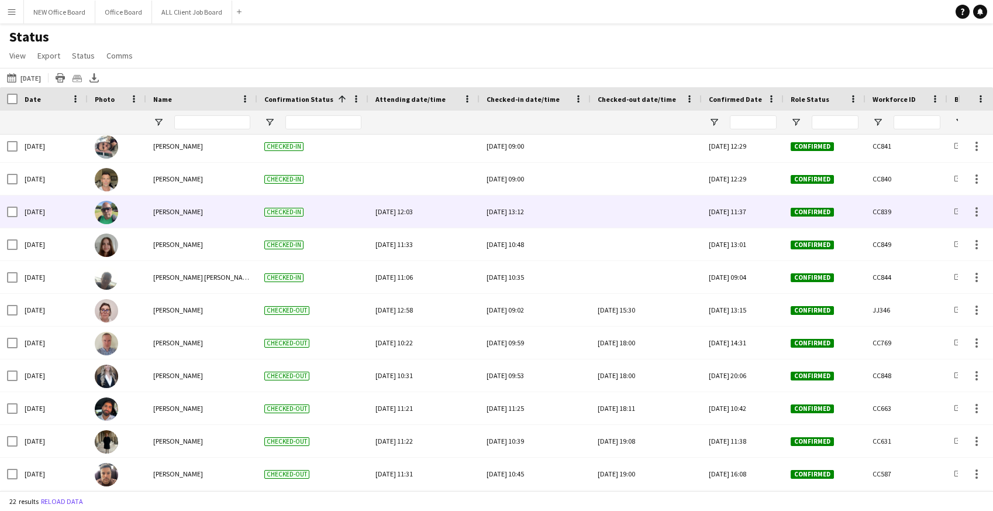
click at [642, 219] on div at bounding box center [646, 211] width 97 height 32
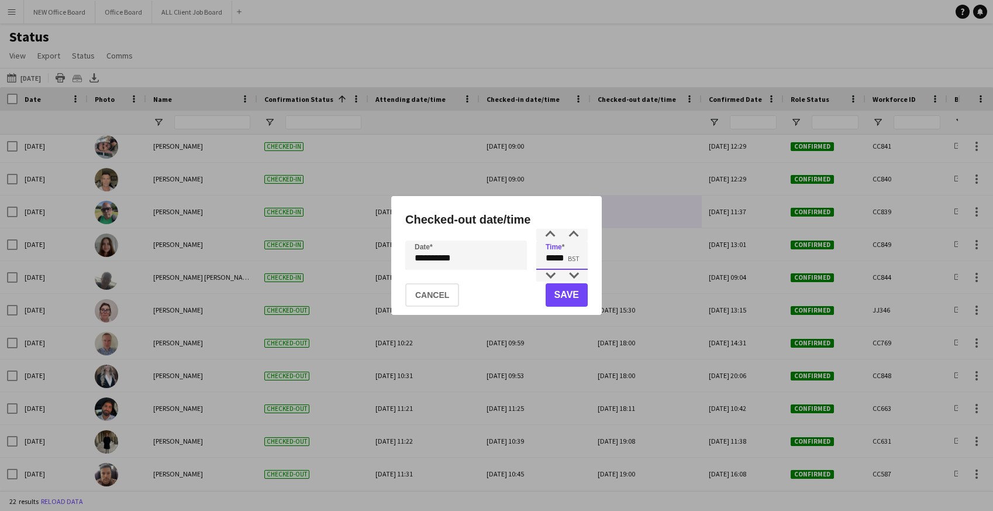
drag, startPoint x: 545, startPoint y: 257, endPoint x: 592, endPoint y: 261, distance: 47.6
click at [592, 261] on div "**********" at bounding box center [496, 255] width 211 height 119
type input "*****"
click at [571, 295] on button "Save" at bounding box center [567, 294] width 42 height 23
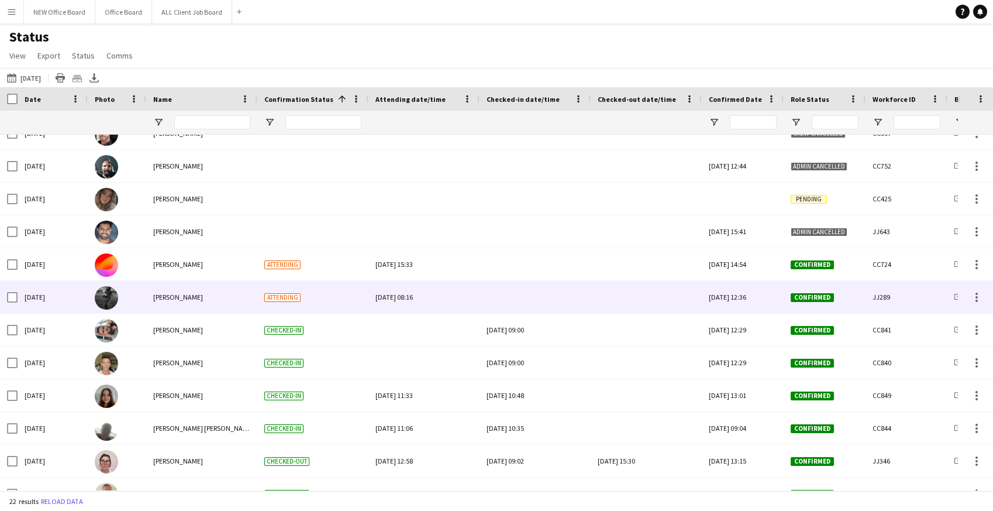
scroll to position [177, 0]
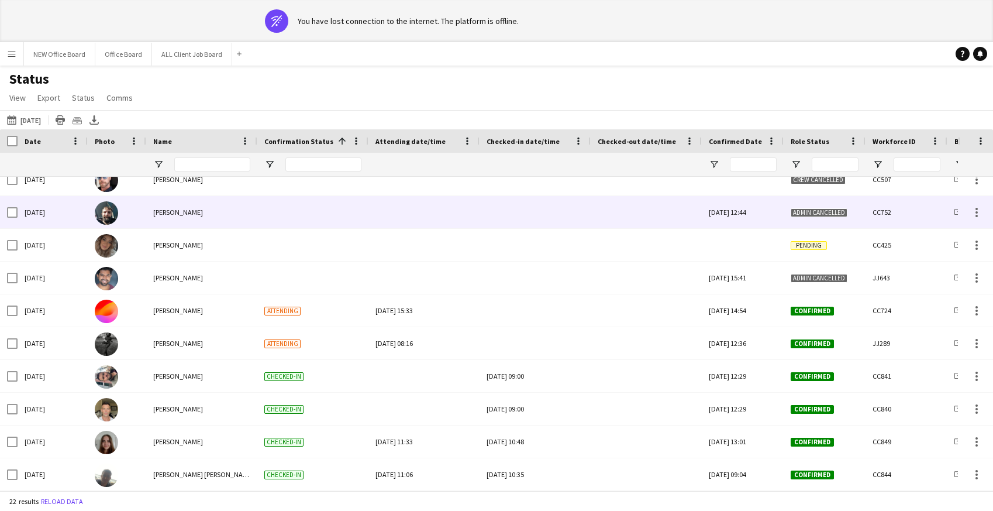
click at [502, 212] on div at bounding box center [535, 212] width 97 height 32
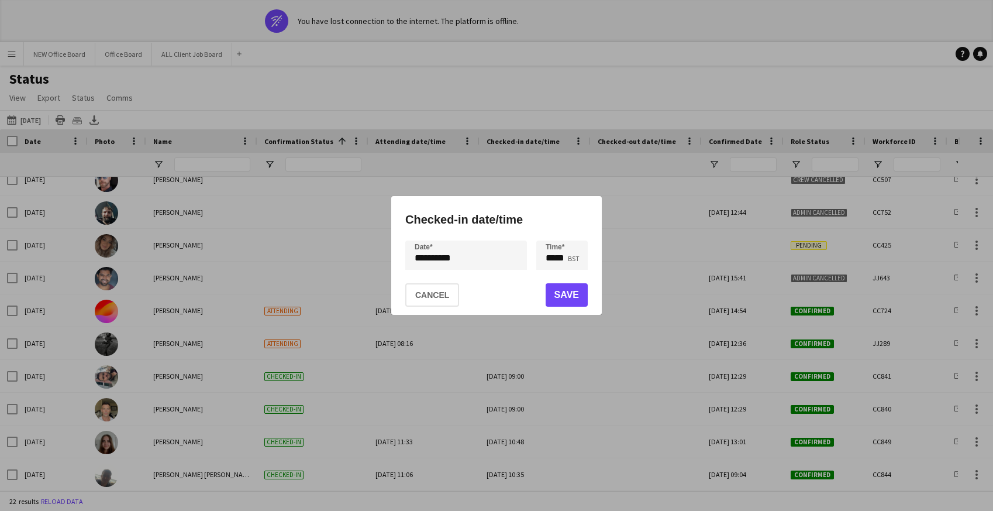
click at [504, 77] on div at bounding box center [496, 255] width 993 height 511
